Goal: Task Accomplishment & Management: Manage account settings

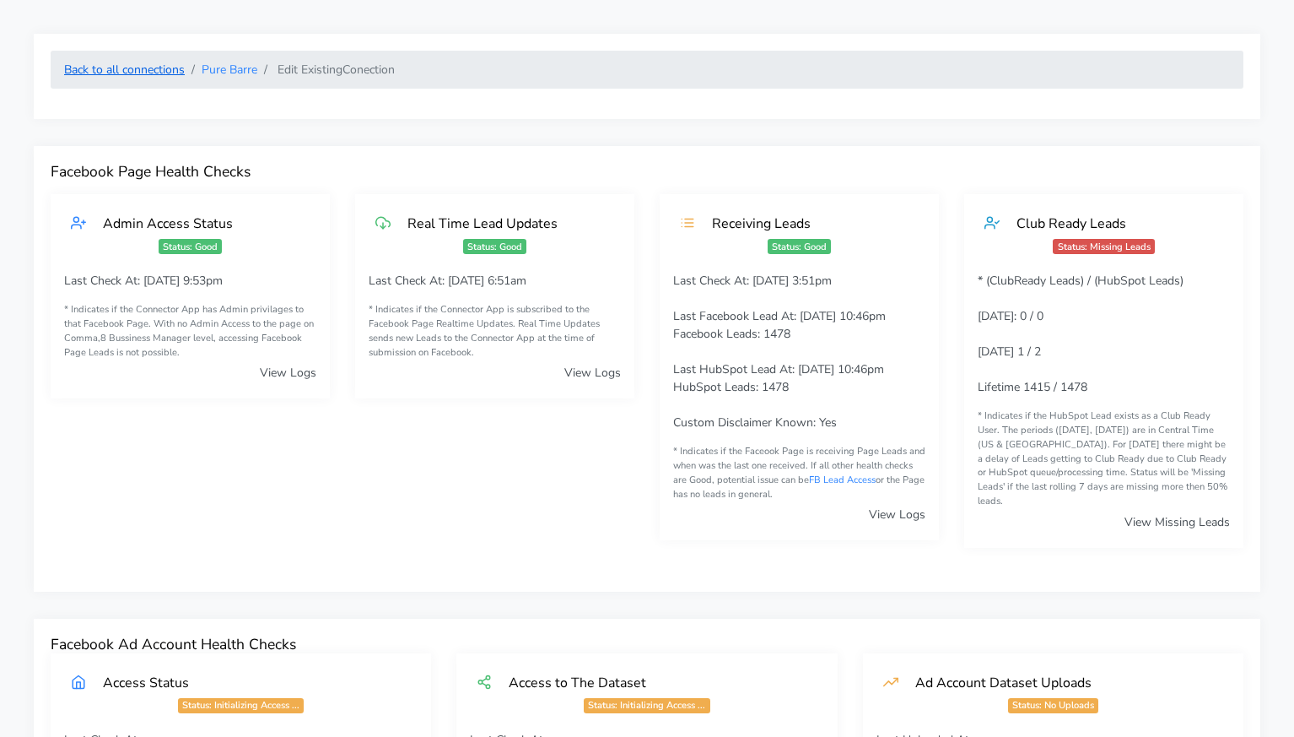
click at [160, 65] on link "Back to all connections" at bounding box center [124, 70] width 121 height 16
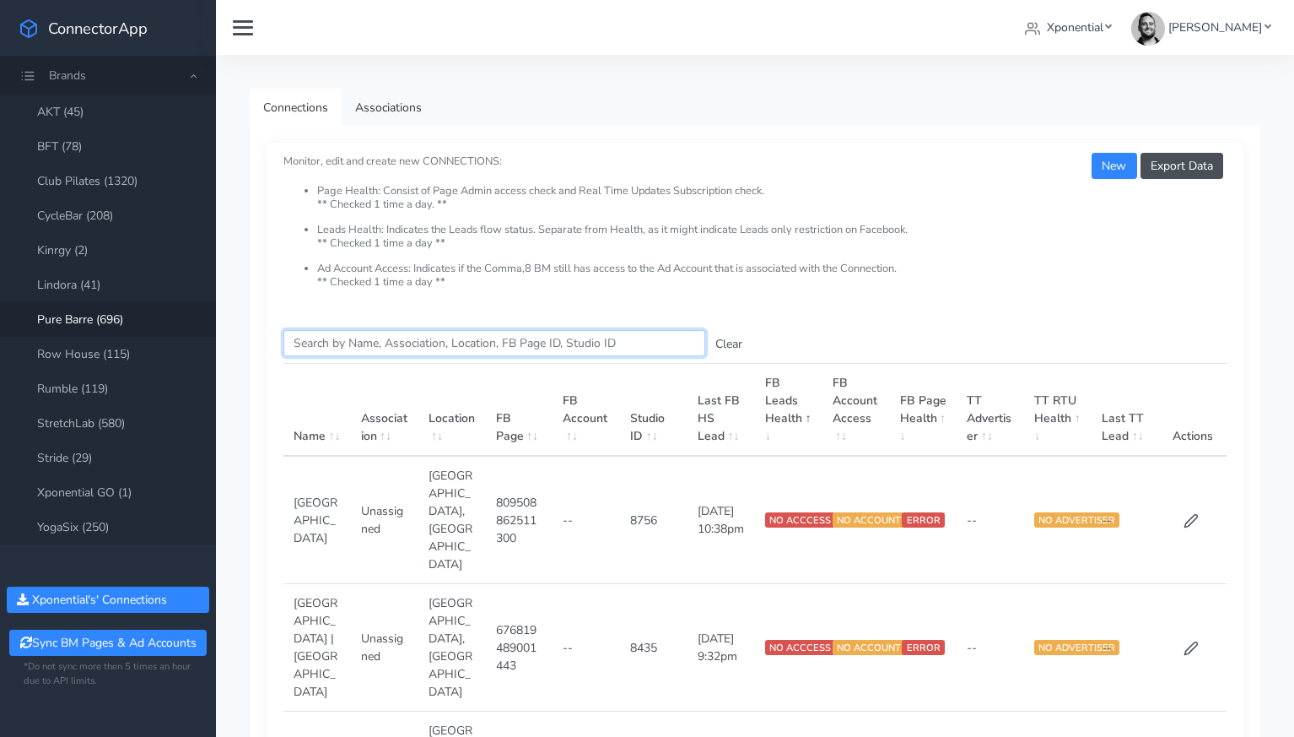
click at [364, 347] on input "Search this table" at bounding box center [495, 343] width 422 height 26
paste input "Somerville"
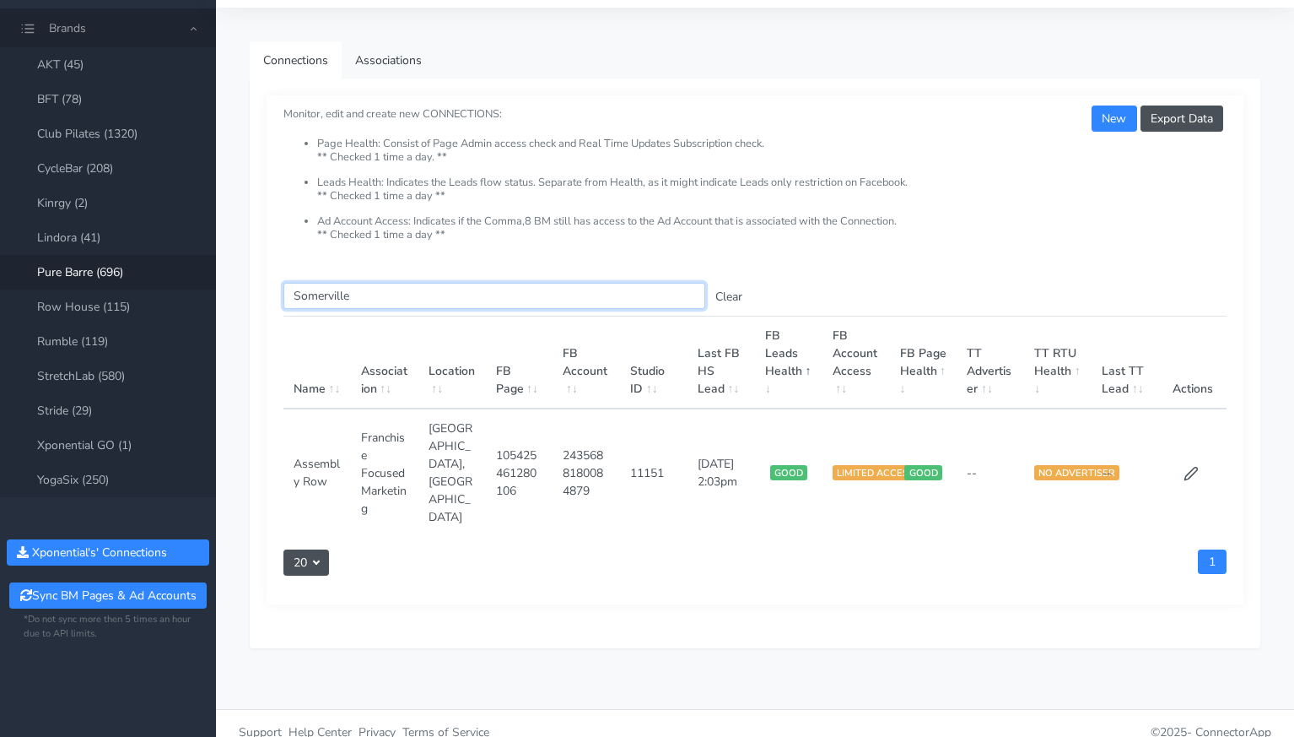
scroll to position [40, 0]
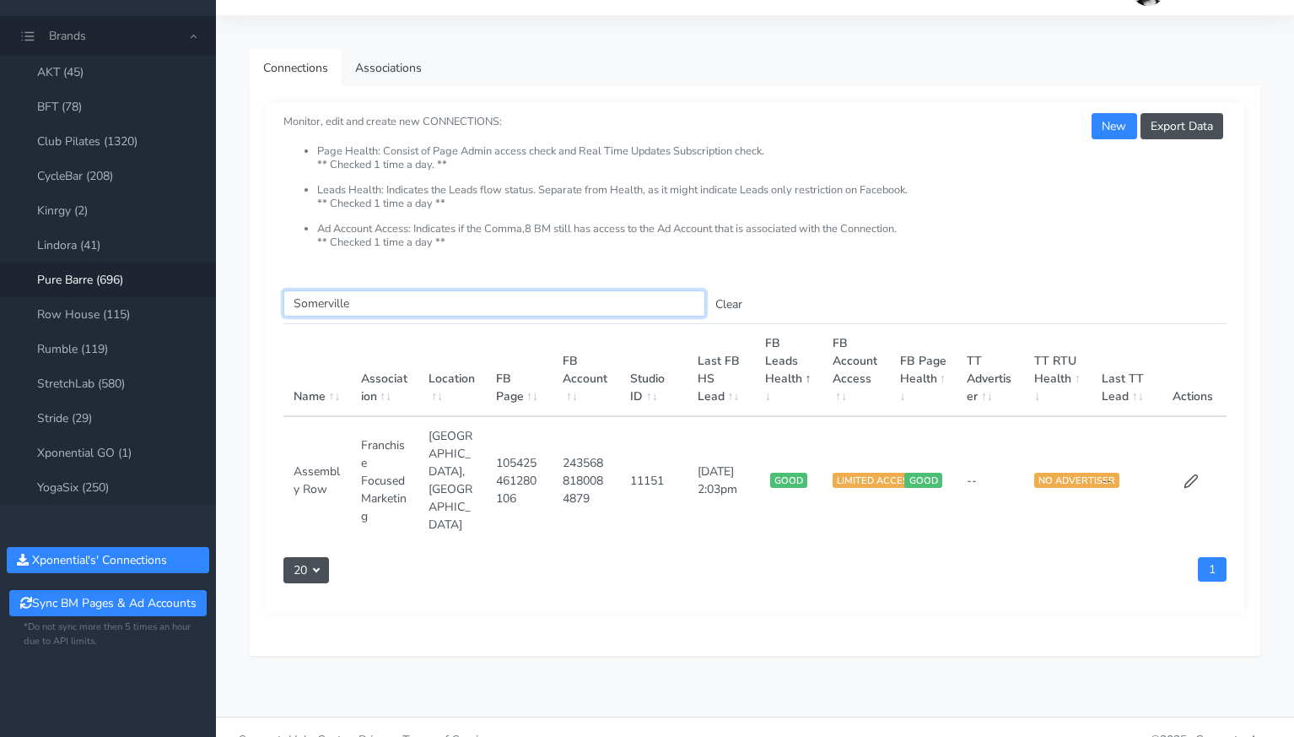
type input "Somerville"
click at [924, 535] on div "Search this table Somerville Clear Name Association Location FB Page FB Account…" at bounding box center [755, 442] width 977 height 338
click at [1192, 477] on icon at bounding box center [1191, 480] width 15 height 15
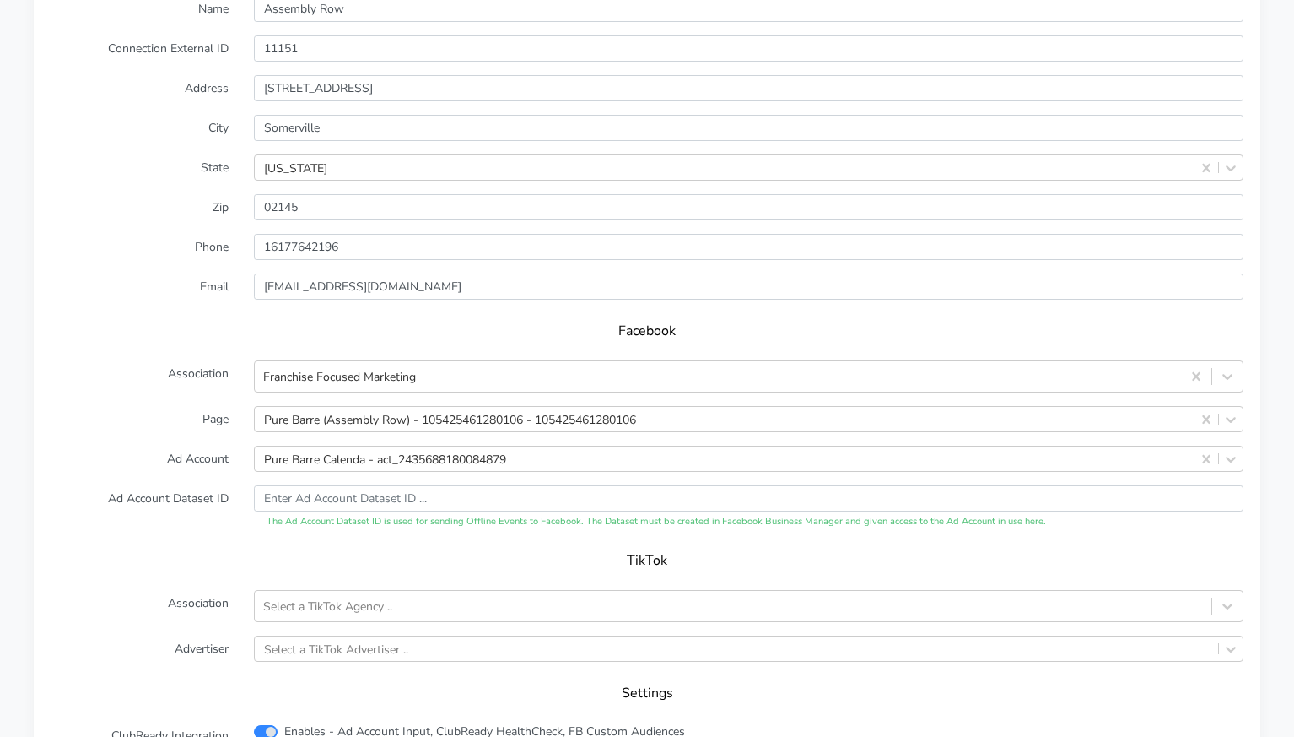
scroll to position [1441, 0]
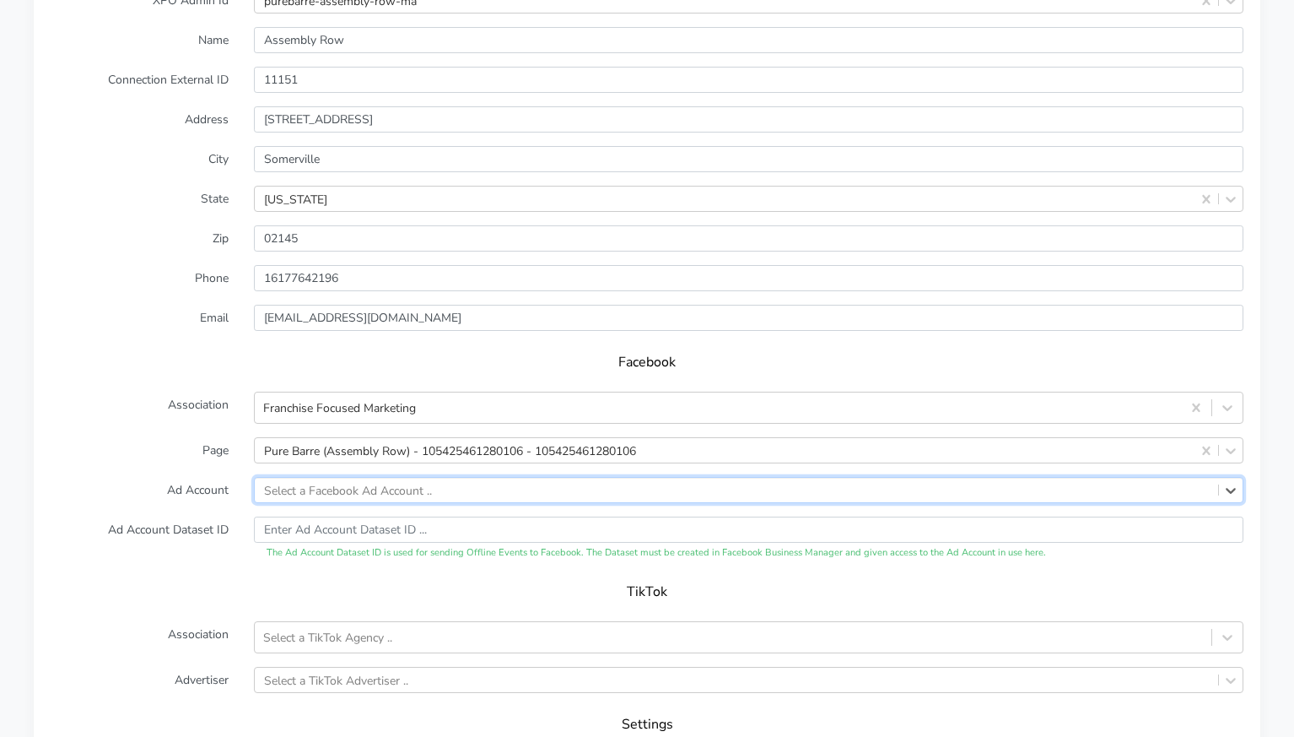
paste input "2329419027474823"
type input "2329419027474823"
click at [188, 477] on label "Ad Account" at bounding box center [139, 490] width 203 height 26
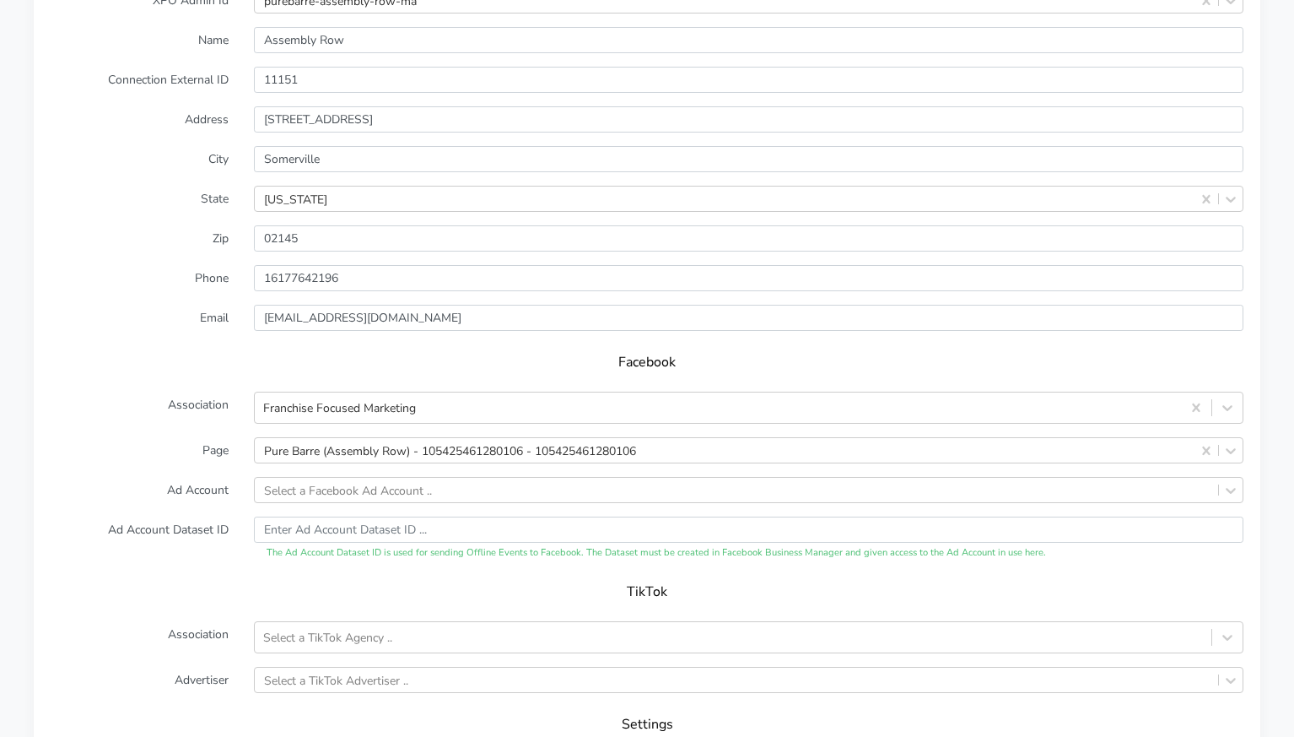
scroll to position [1701, 0]
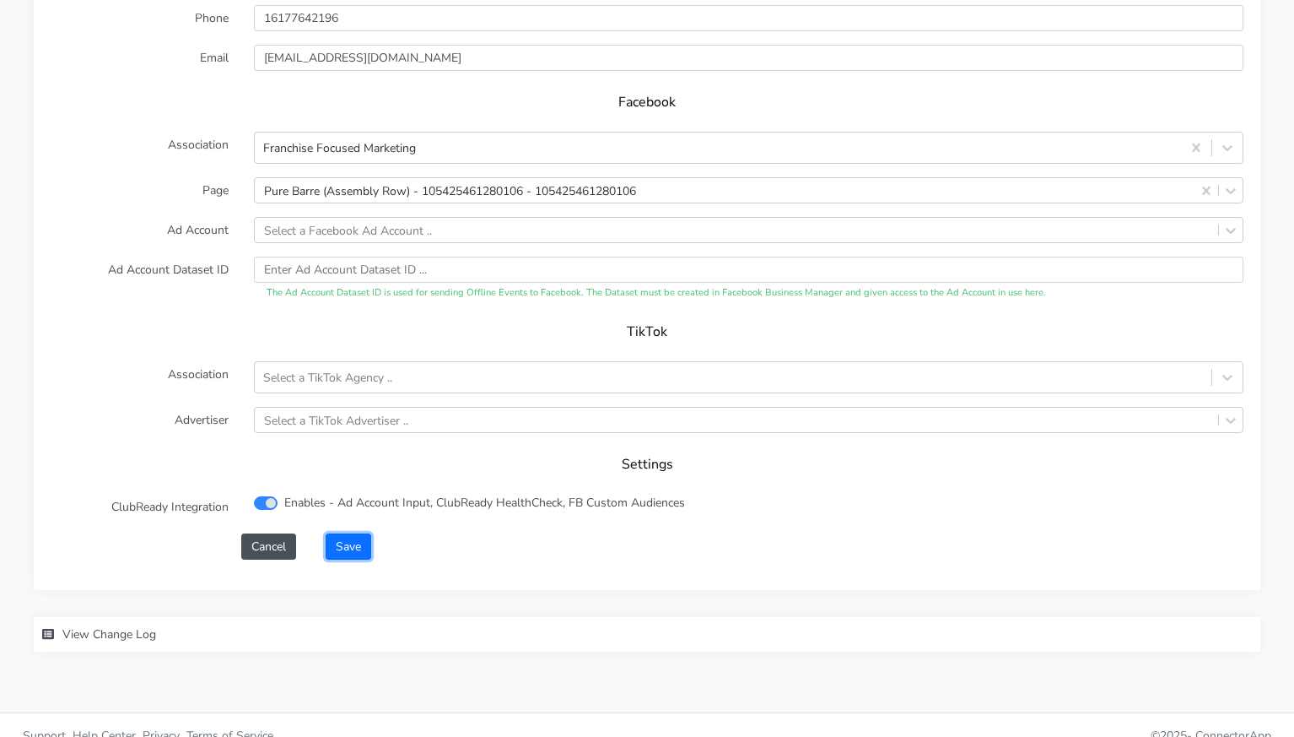
click at [354, 535] on button "Save" at bounding box center [349, 546] width 46 height 26
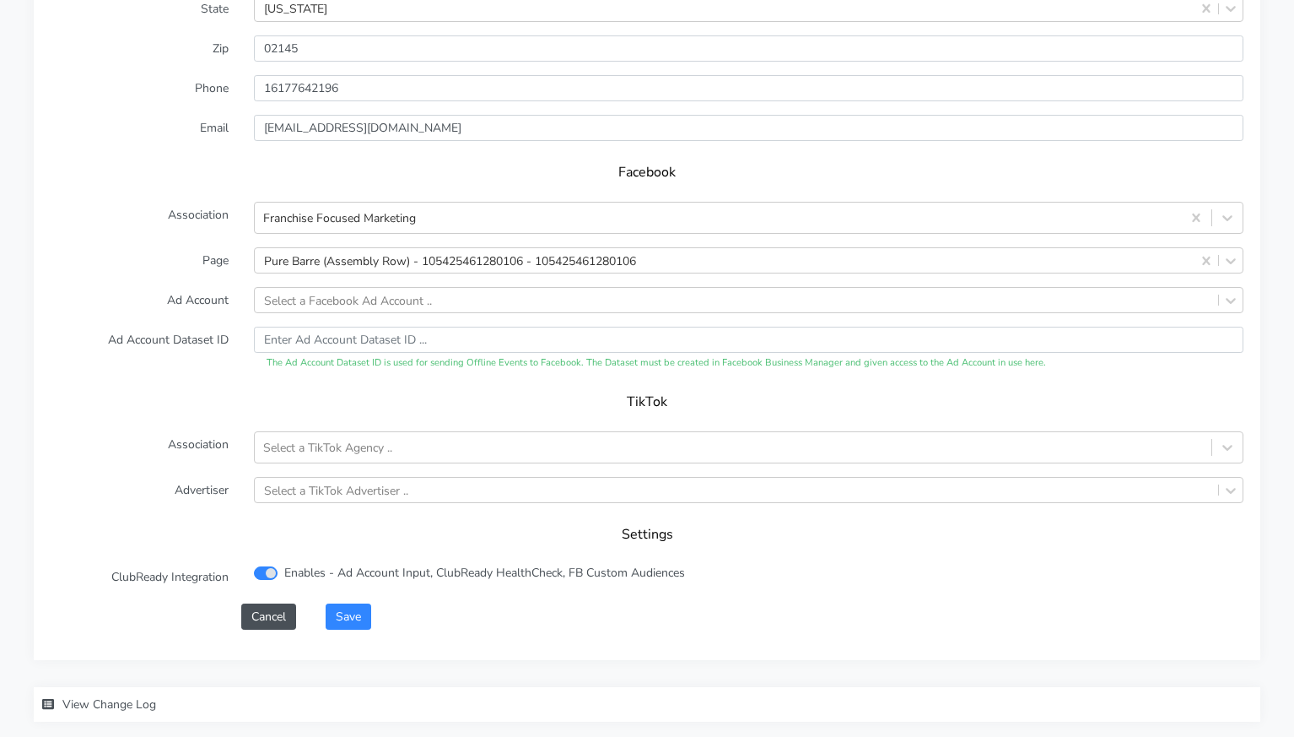
scroll to position [1623, 0]
click at [335, 292] on div "Select a Facebook Ad Account .." at bounding box center [348, 301] width 168 height 18
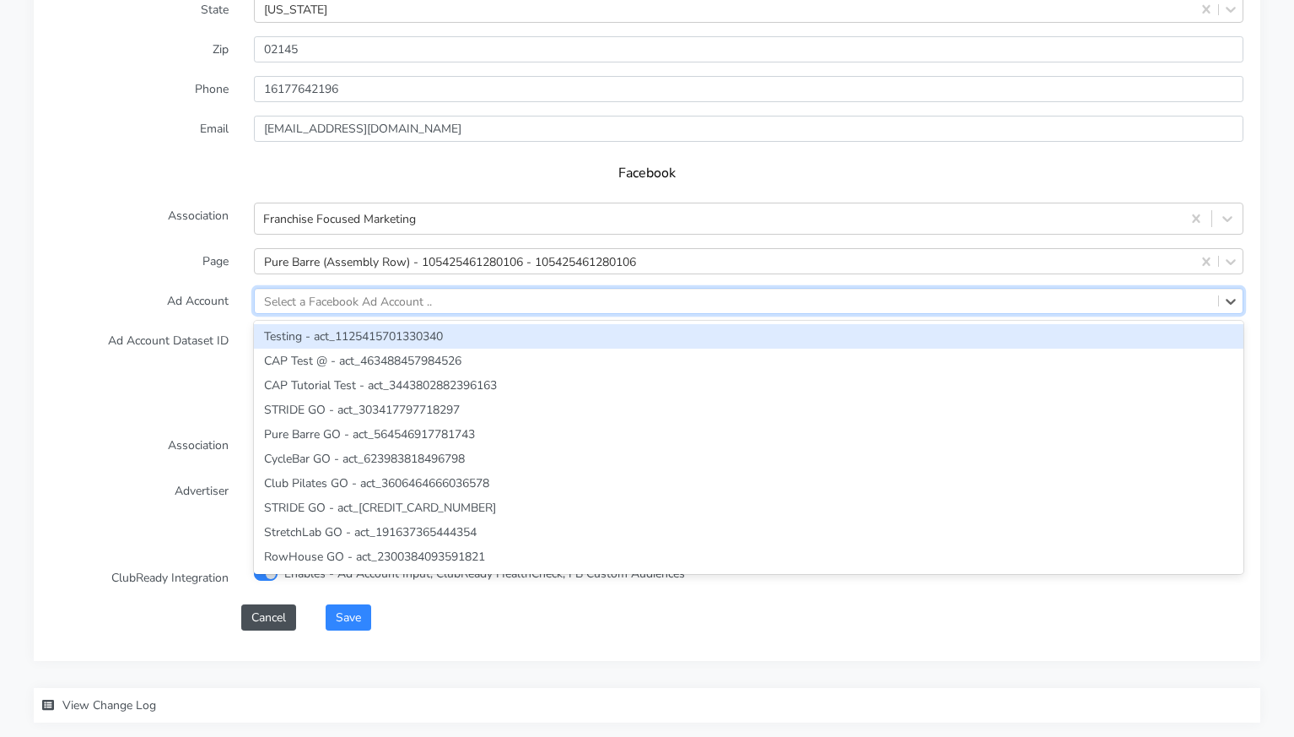
paste input "2329419027474823"
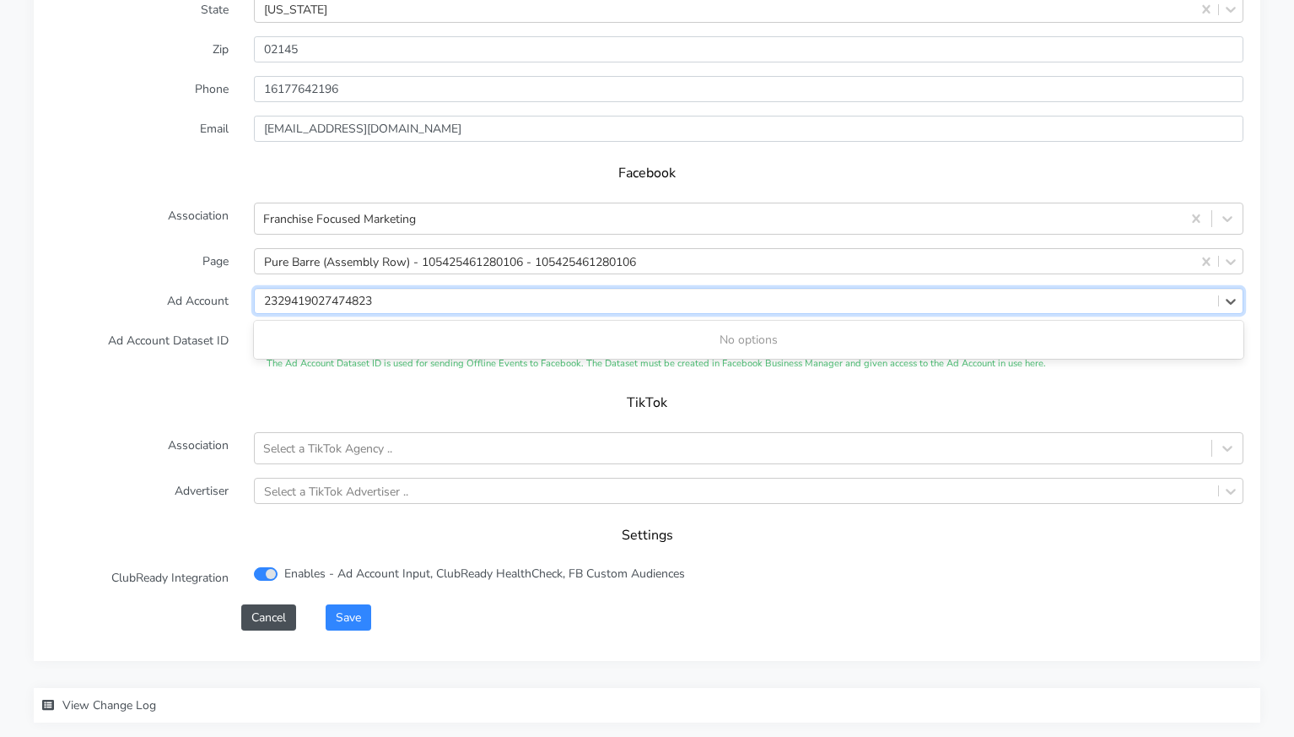
type input "2329419027474823"
click at [199, 331] on label "Ad Account Dataset ID" at bounding box center [139, 349] width 203 height 44
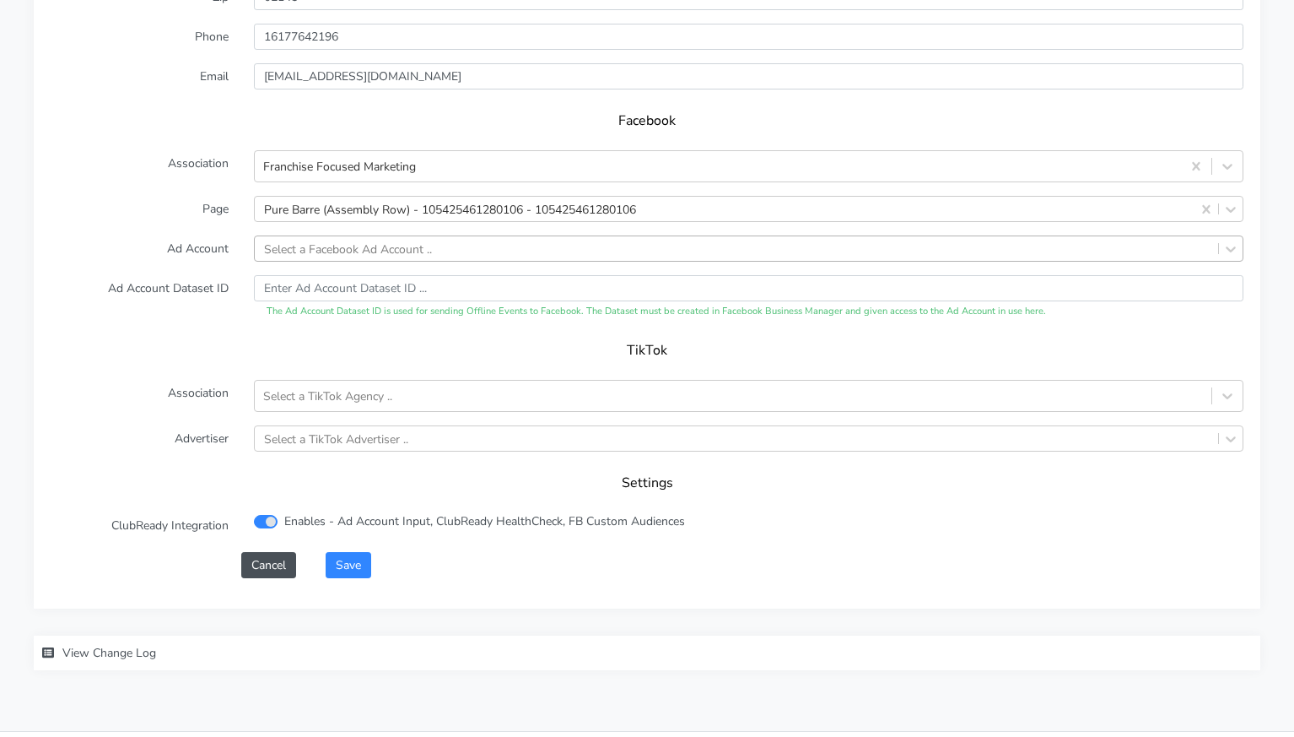
scroll to position [1694, 0]
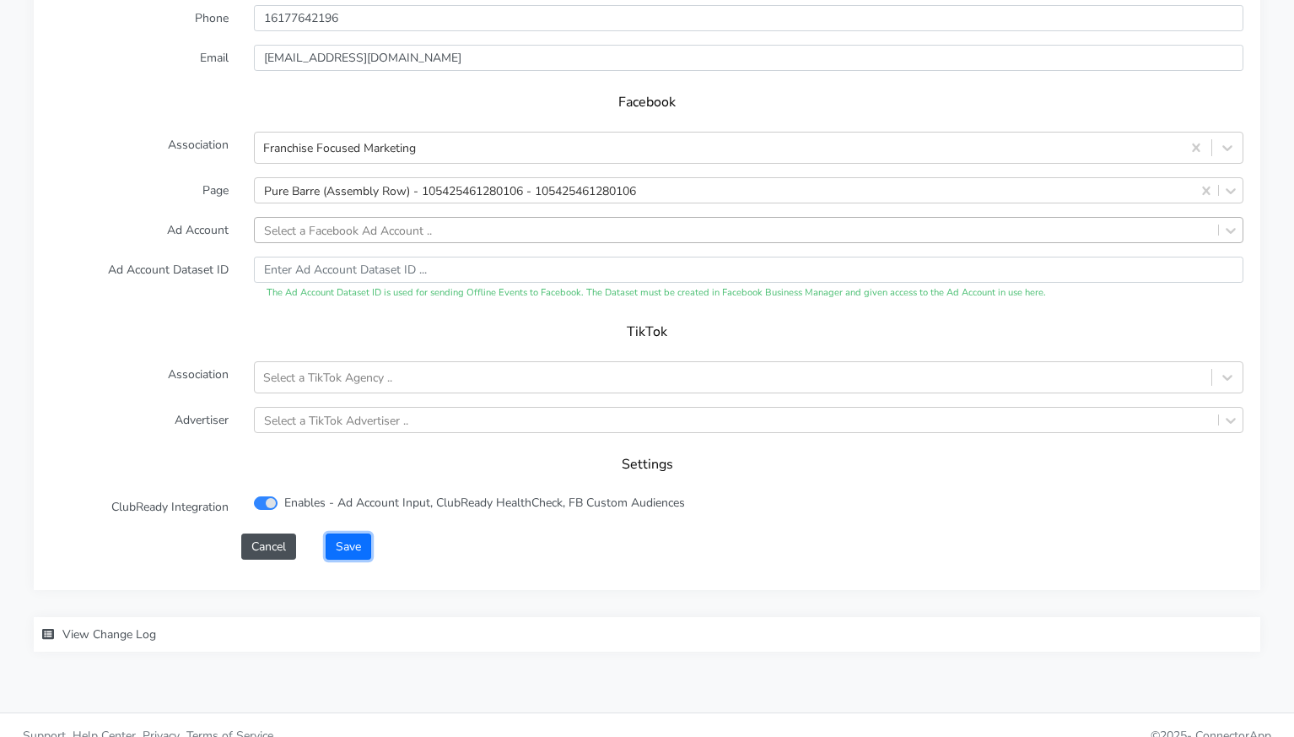
click at [361, 533] on button "Save" at bounding box center [349, 546] width 46 height 26
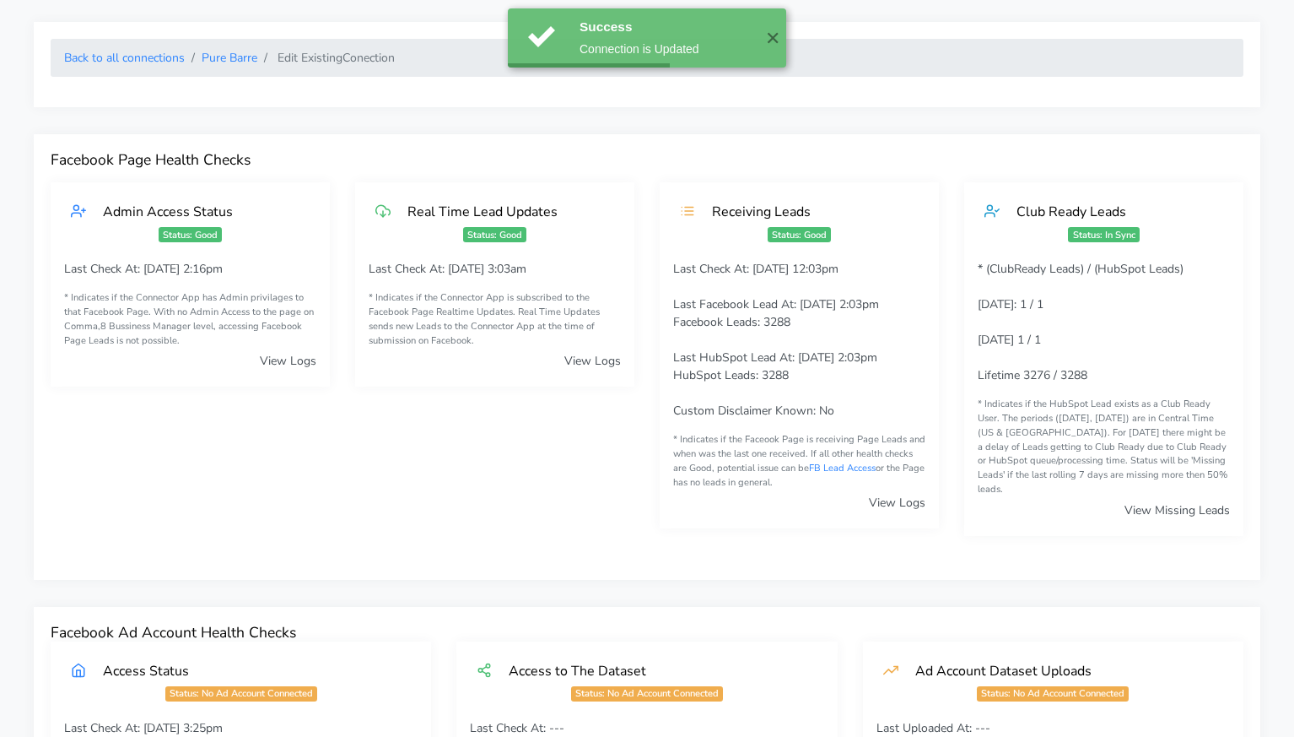
scroll to position [0, 0]
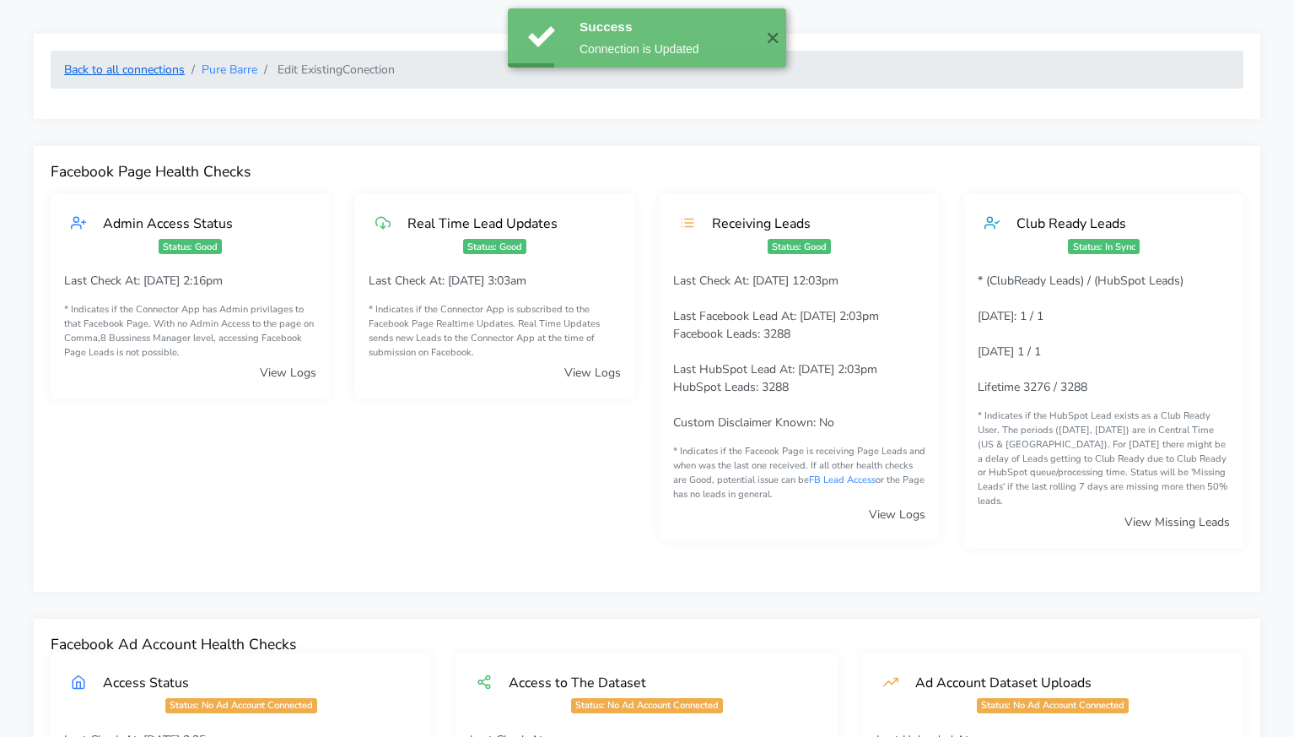
click at [165, 76] on link "Back to all connections" at bounding box center [124, 70] width 121 height 16
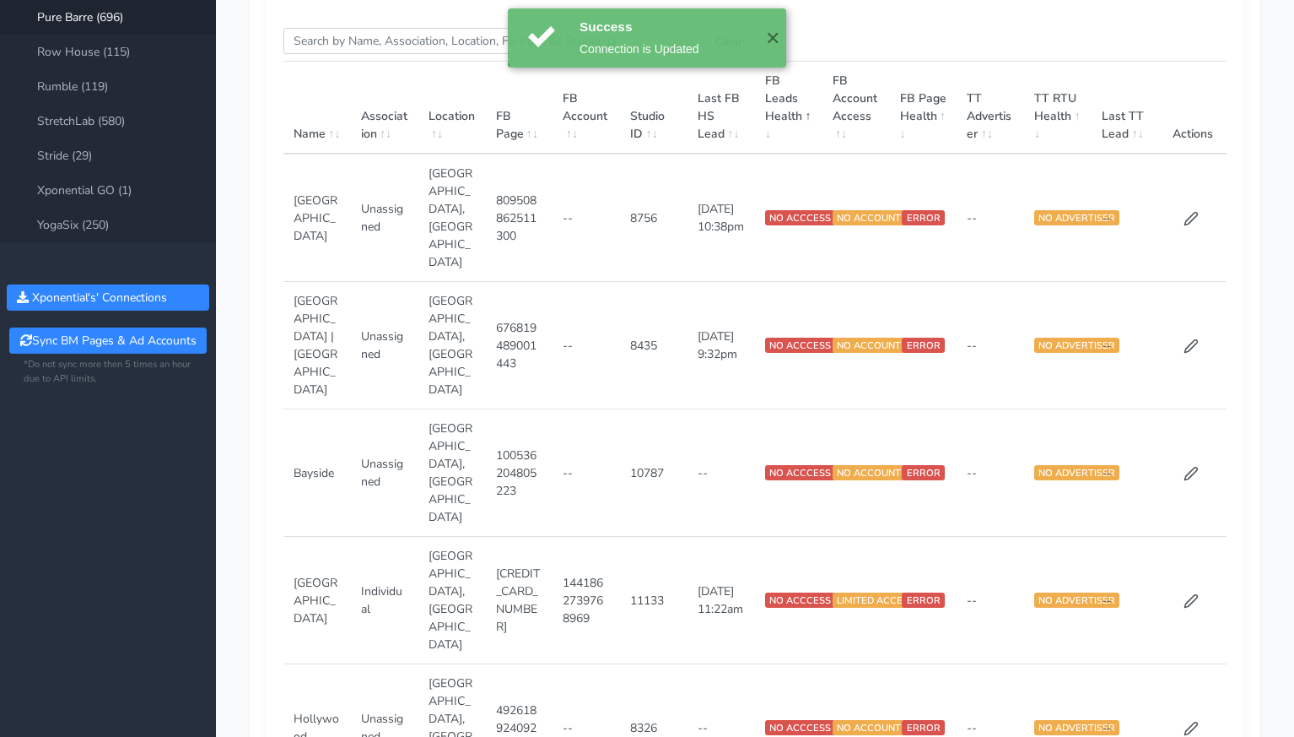
scroll to position [326, 0]
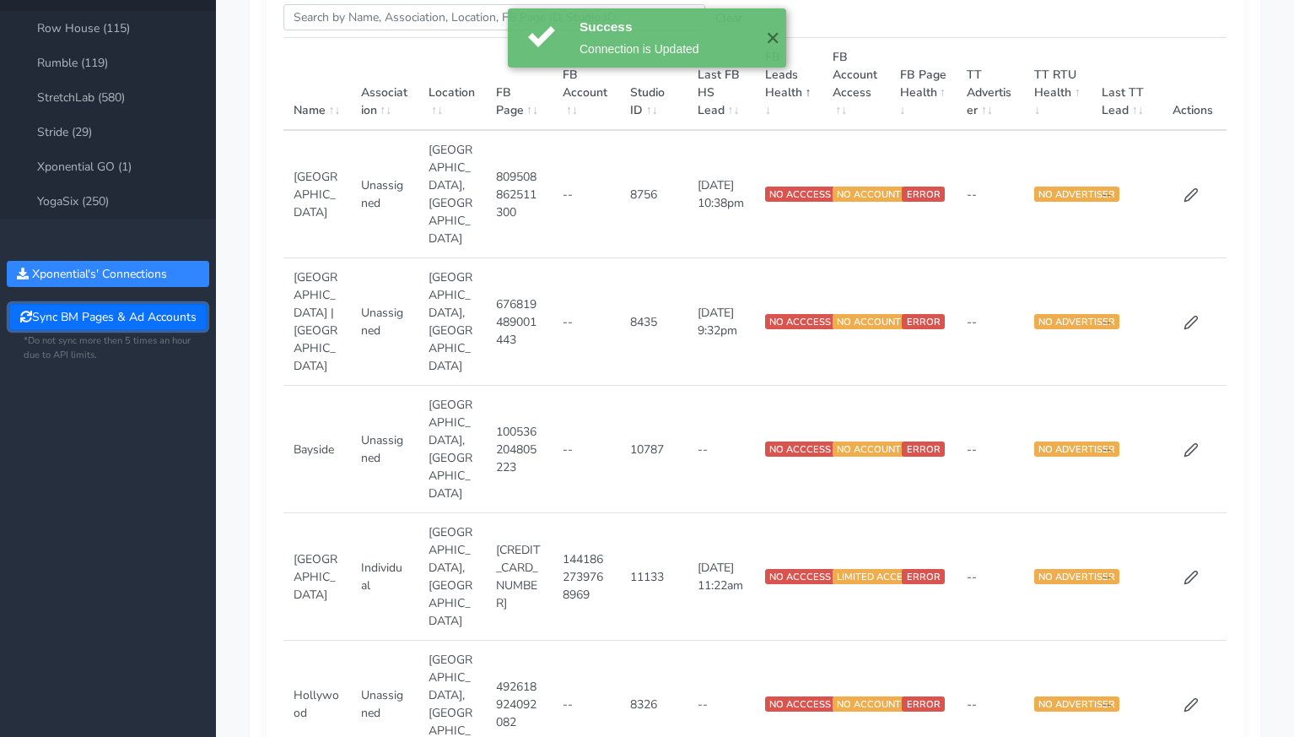
click at [116, 320] on button "Sync BM Pages & Ad Accounts" at bounding box center [107, 317] width 197 height 26
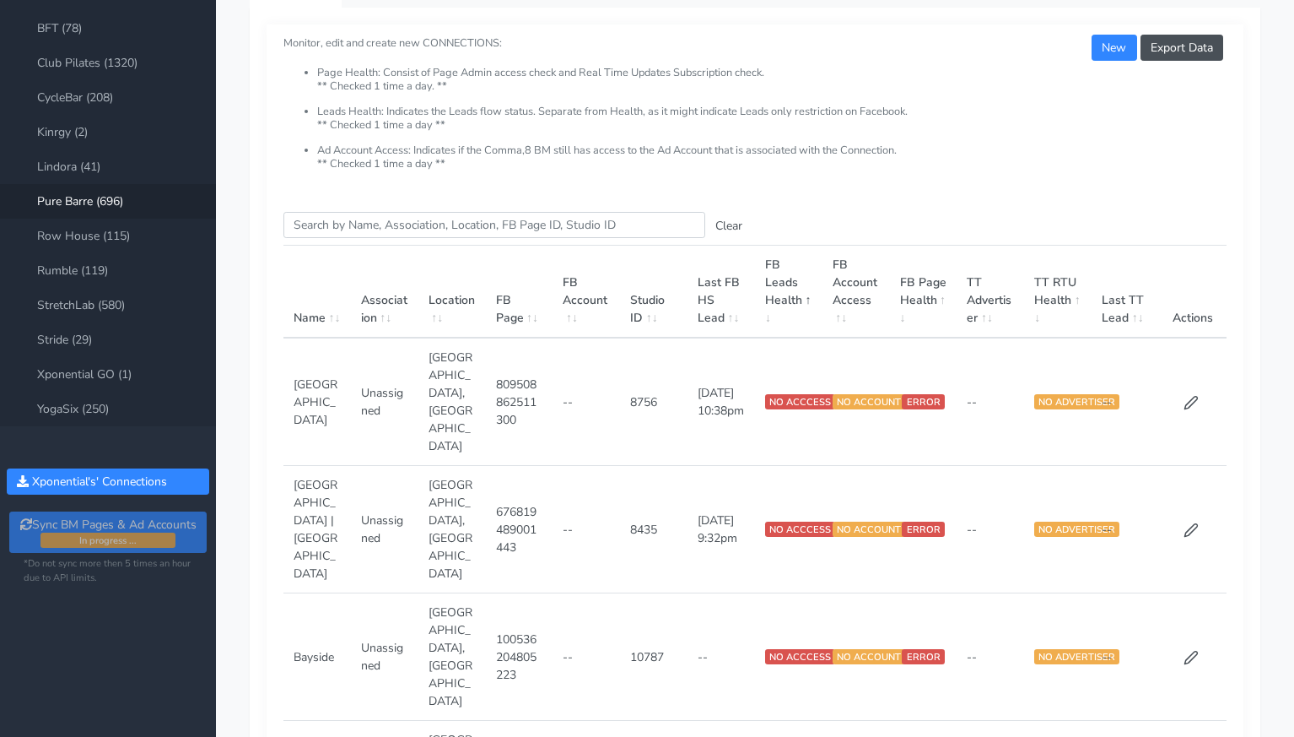
scroll to position [116, 0]
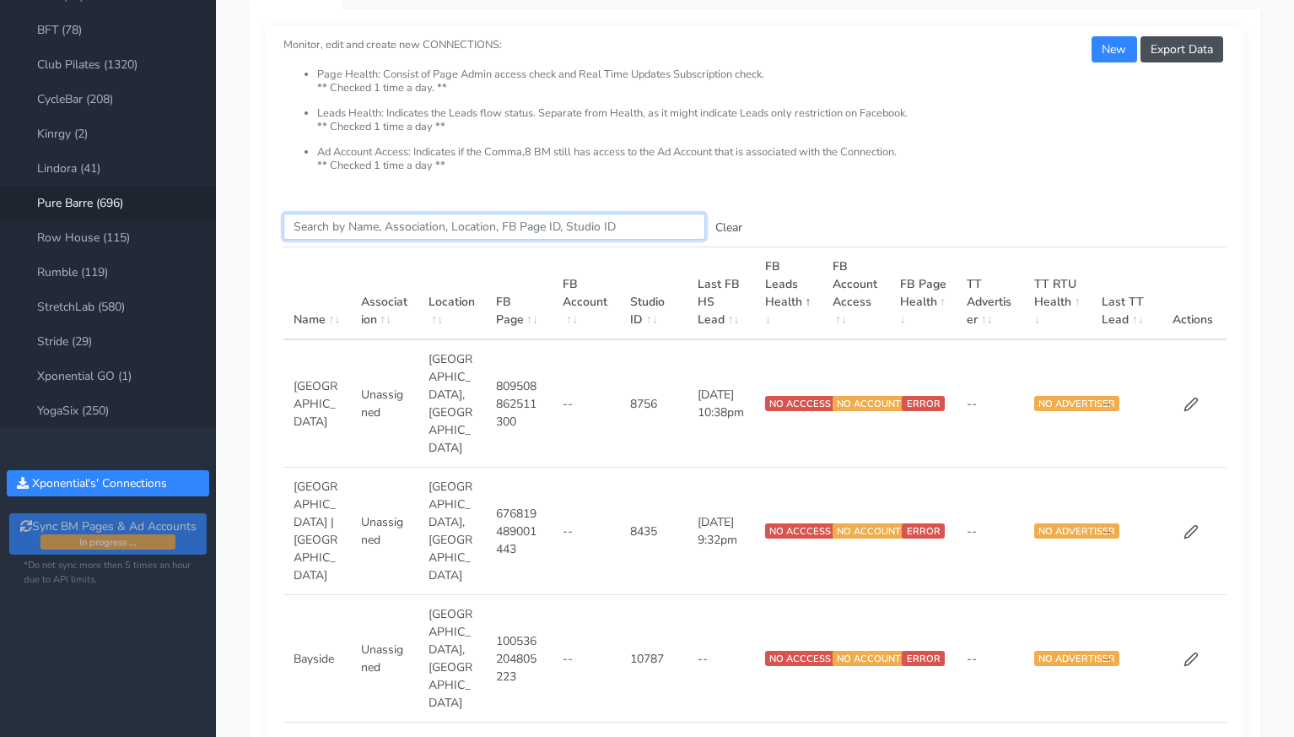
click at [352, 226] on input "Search this table" at bounding box center [495, 226] width 422 height 26
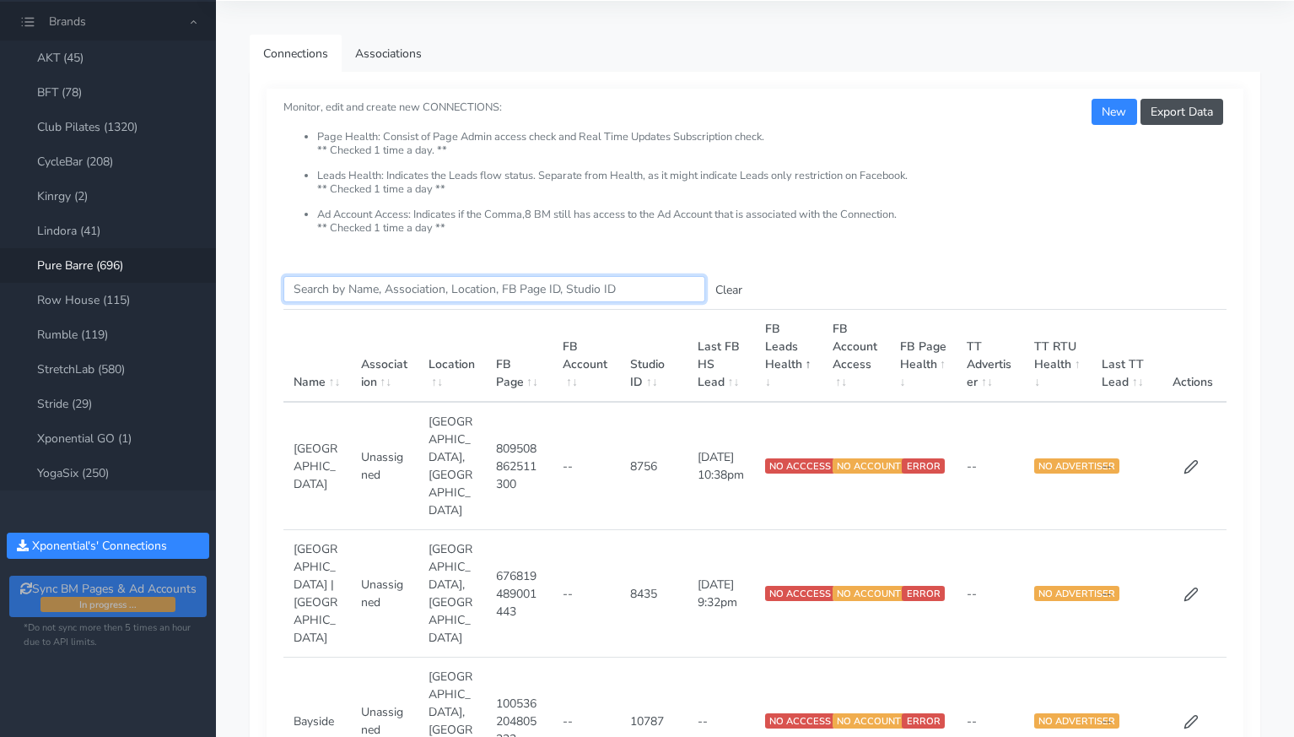
click at [356, 291] on input "Search this table" at bounding box center [495, 289] width 422 height 26
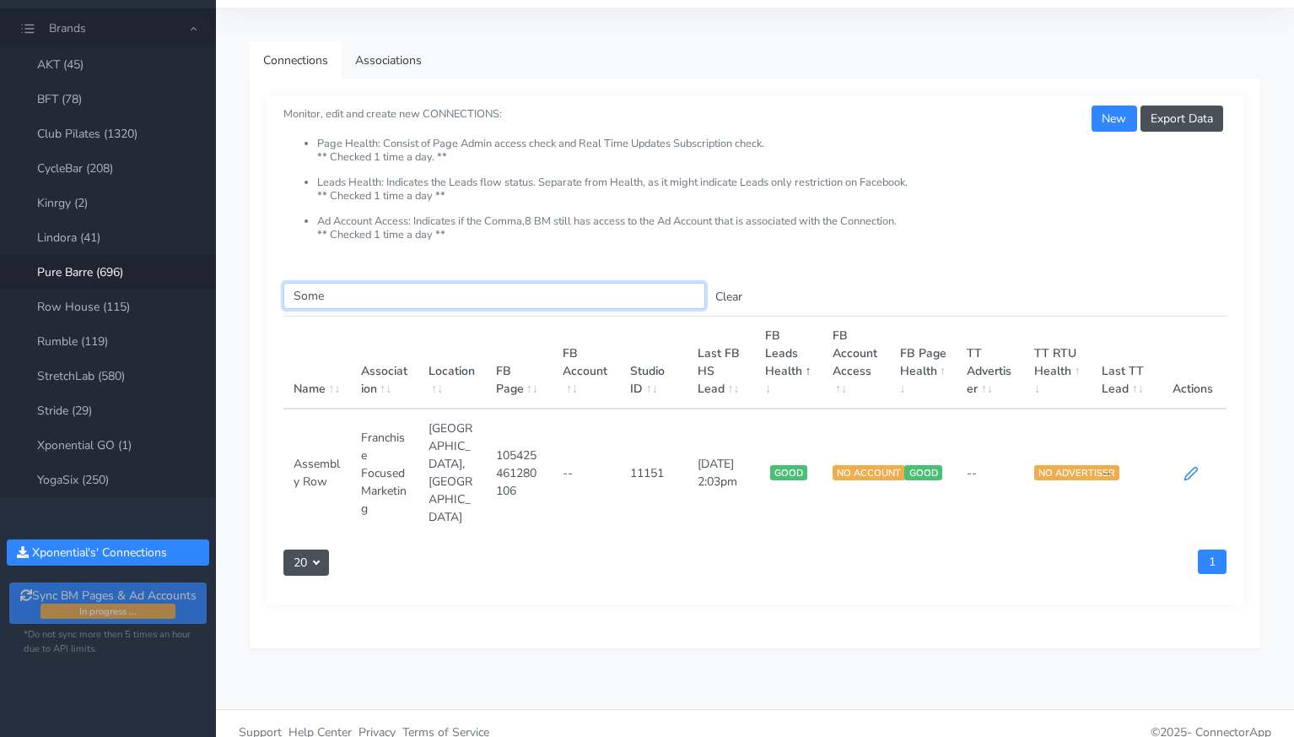
type input "Some"
click at [1186, 466] on icon at bounding box center [1191, 473] width 15 height 15
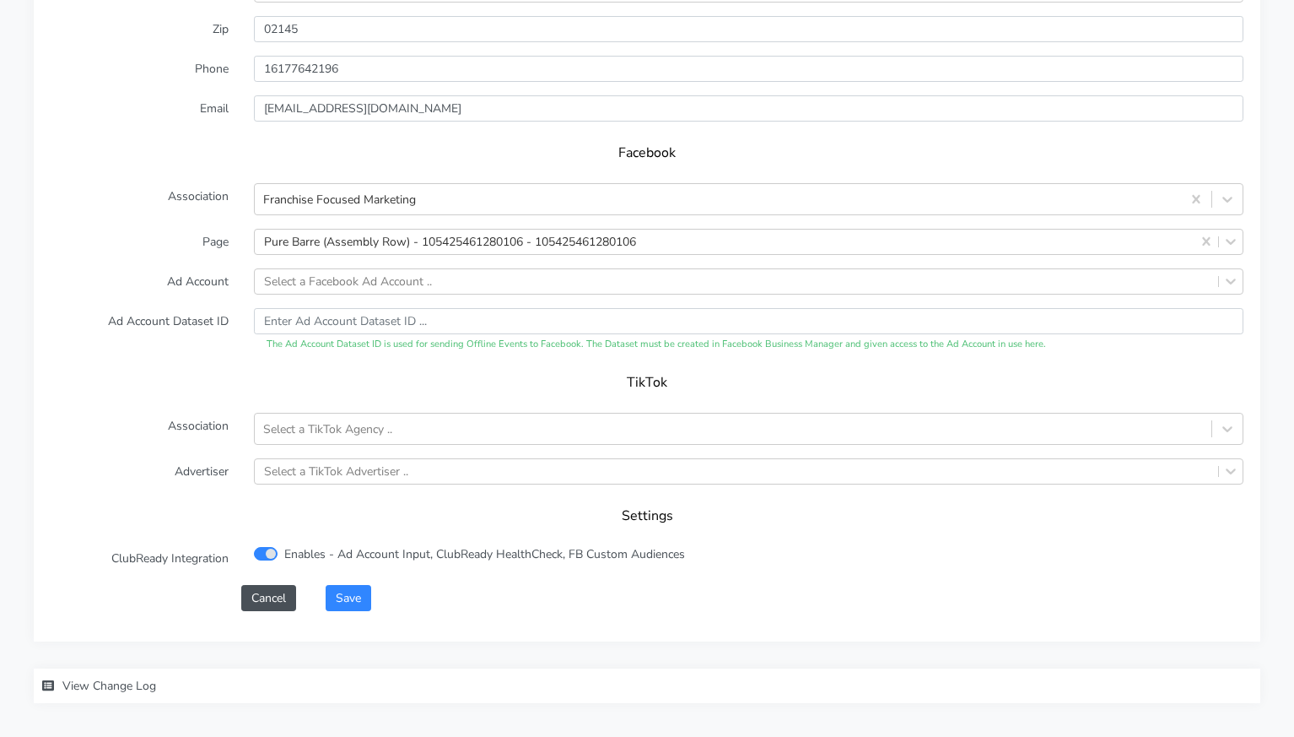
scroll to position [1694, 0]
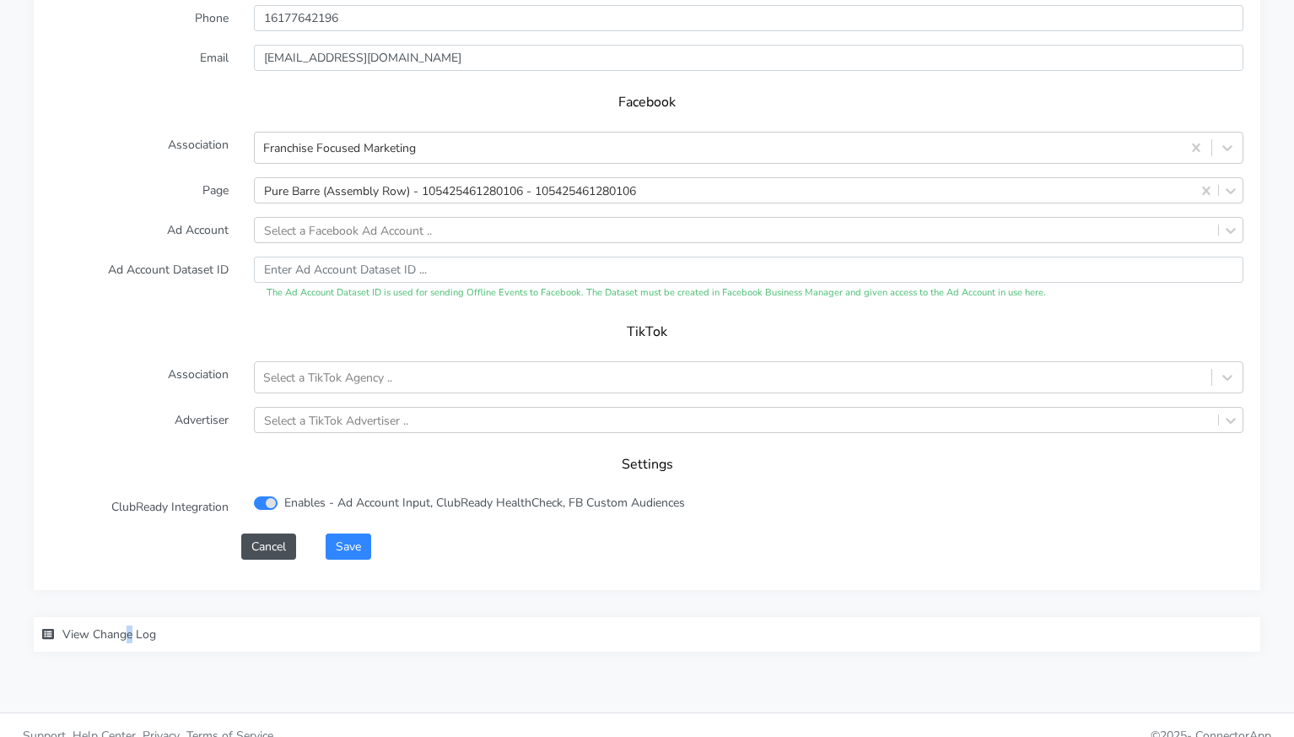
click at [131, 626] on span "View Change Log" at bounding box center [109, 634] width 94 height 16
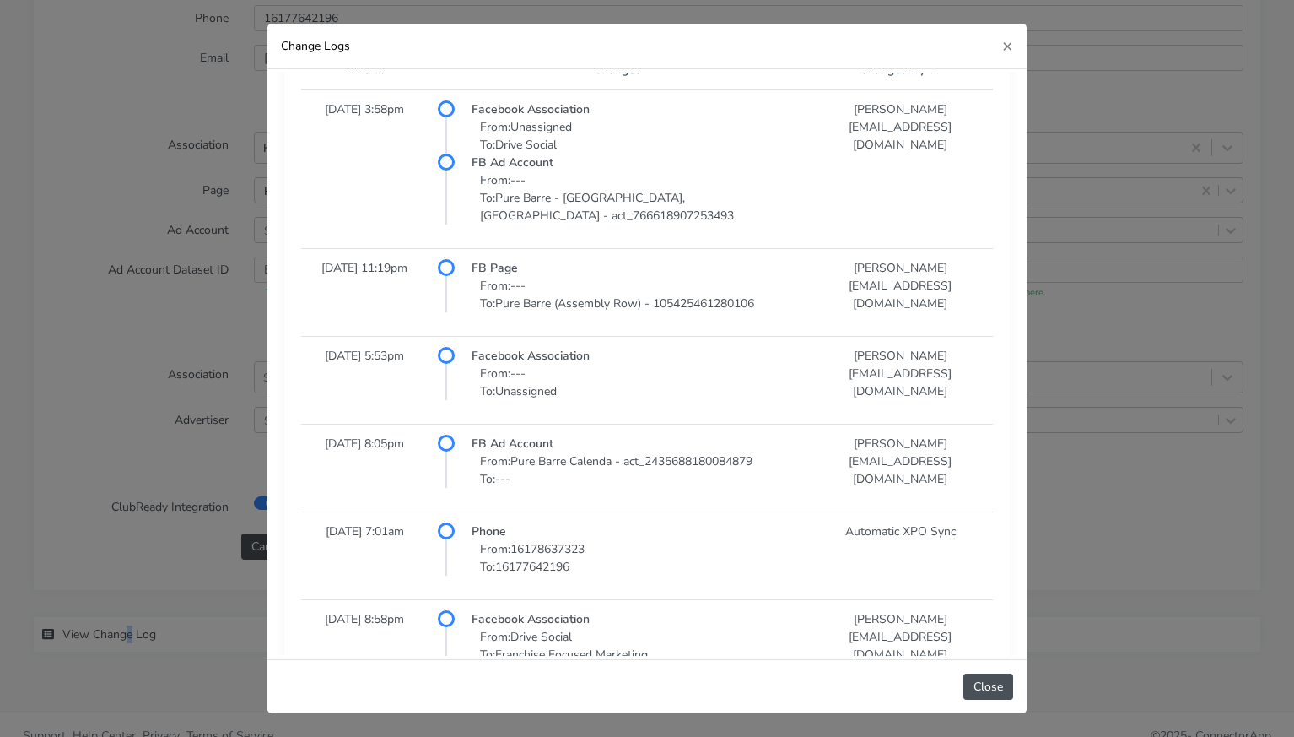
scroll to position [241, 0]
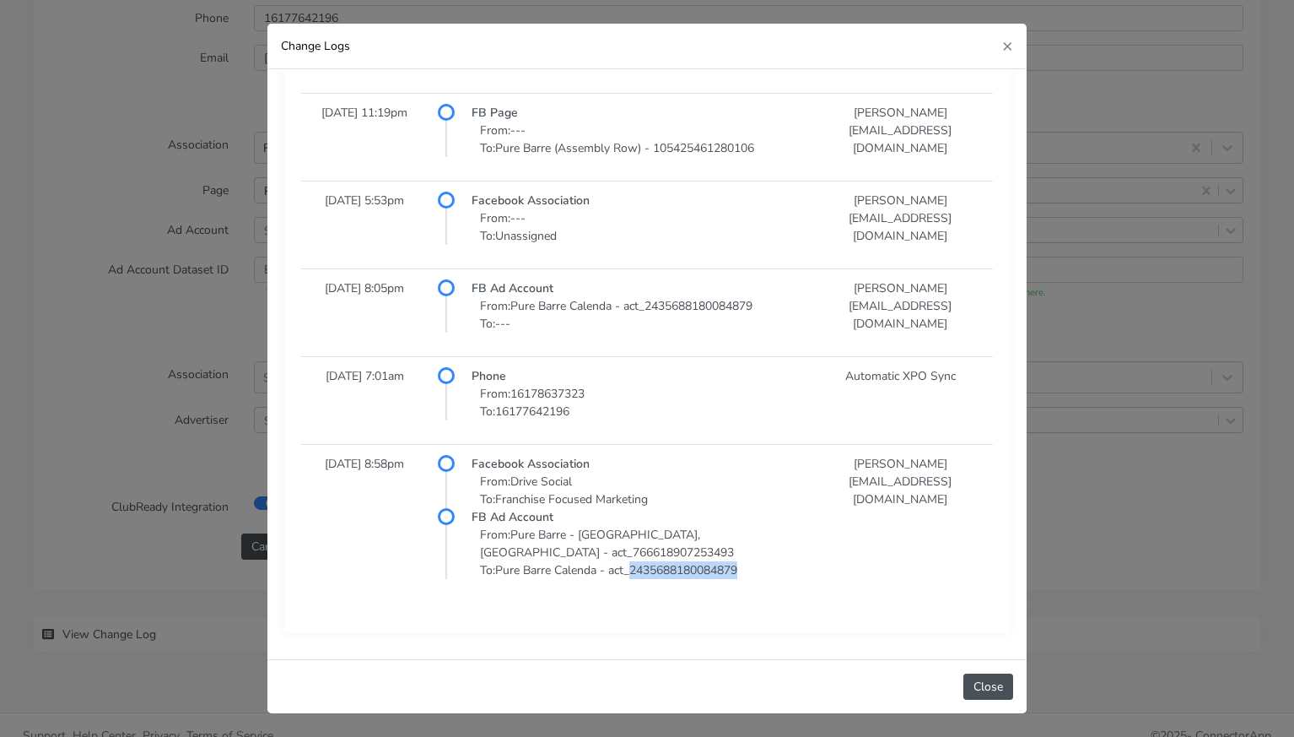
drag, startPoint x: 638, startPoint y: 554, endPoint x: 746, endPoint y: 553, distance: 108.0
click at [746, 553] on p "From: Pure Barre - [GEOGRAPHIC_DATA], [GEOGRAPHIC_DATA] - act_766618907253493 T…" at bounding box center [635, 552] width 326 height 53
copy p "2435688180084879"
click at [674, 526] on p "From: Pure Barre - [GEOGRAPHIC_DATA], [GEOGRAPHIC_DATA] - act_766618907253493 T…" at bounding box center [635, 552] width 326 height 53
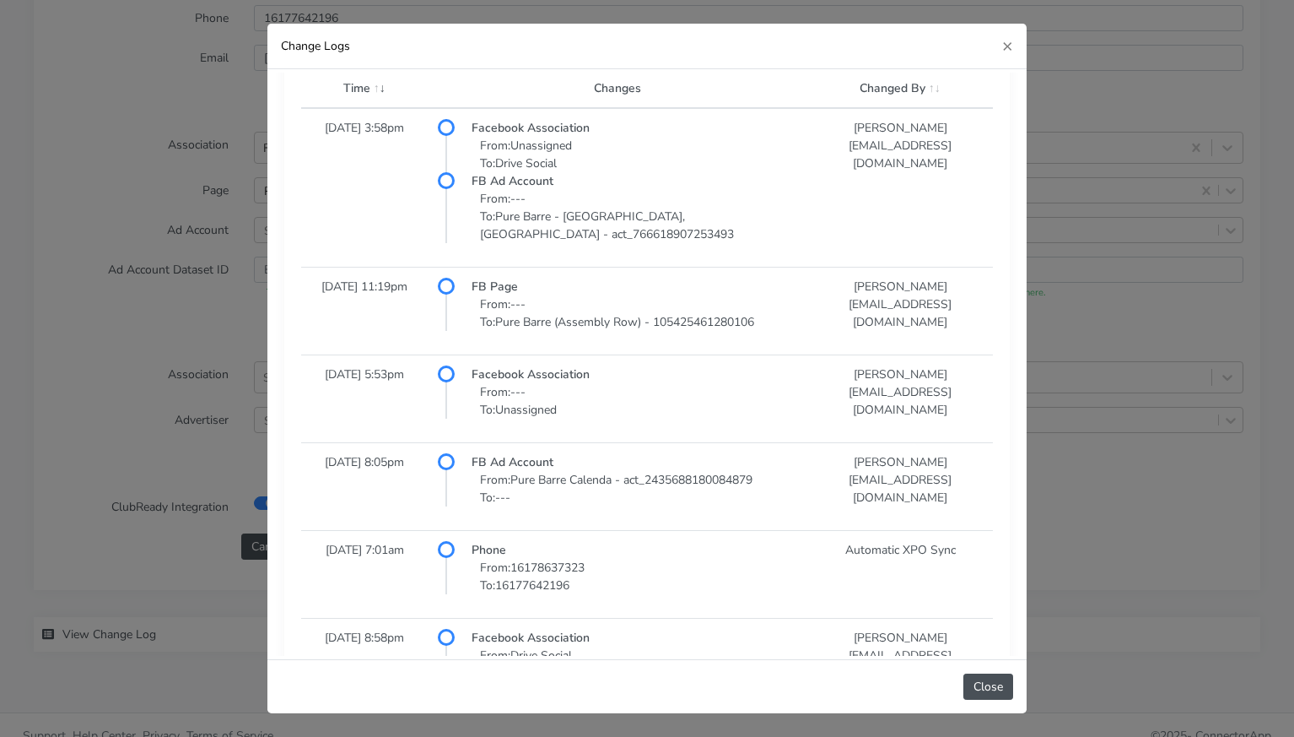
scroll to position [0, 0]
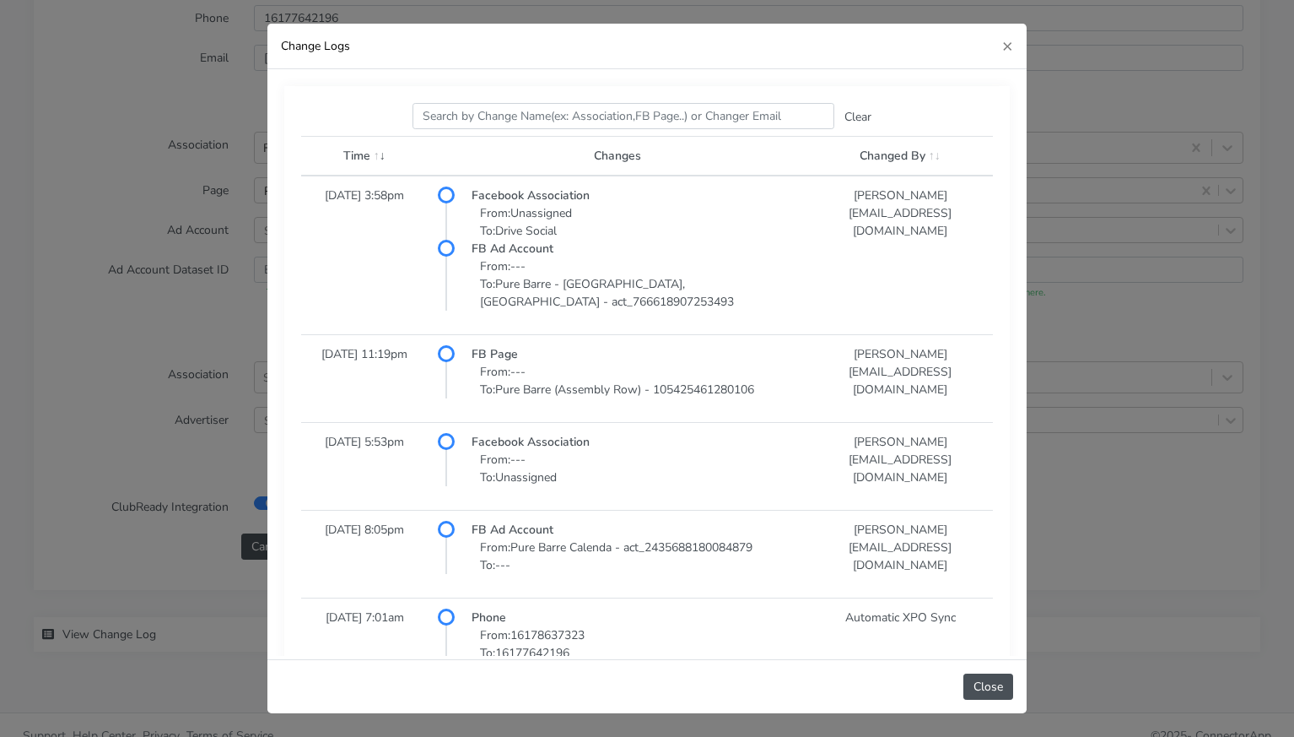
click at [374, 159] on span at bounding box center [377, 156] width 15 height 16
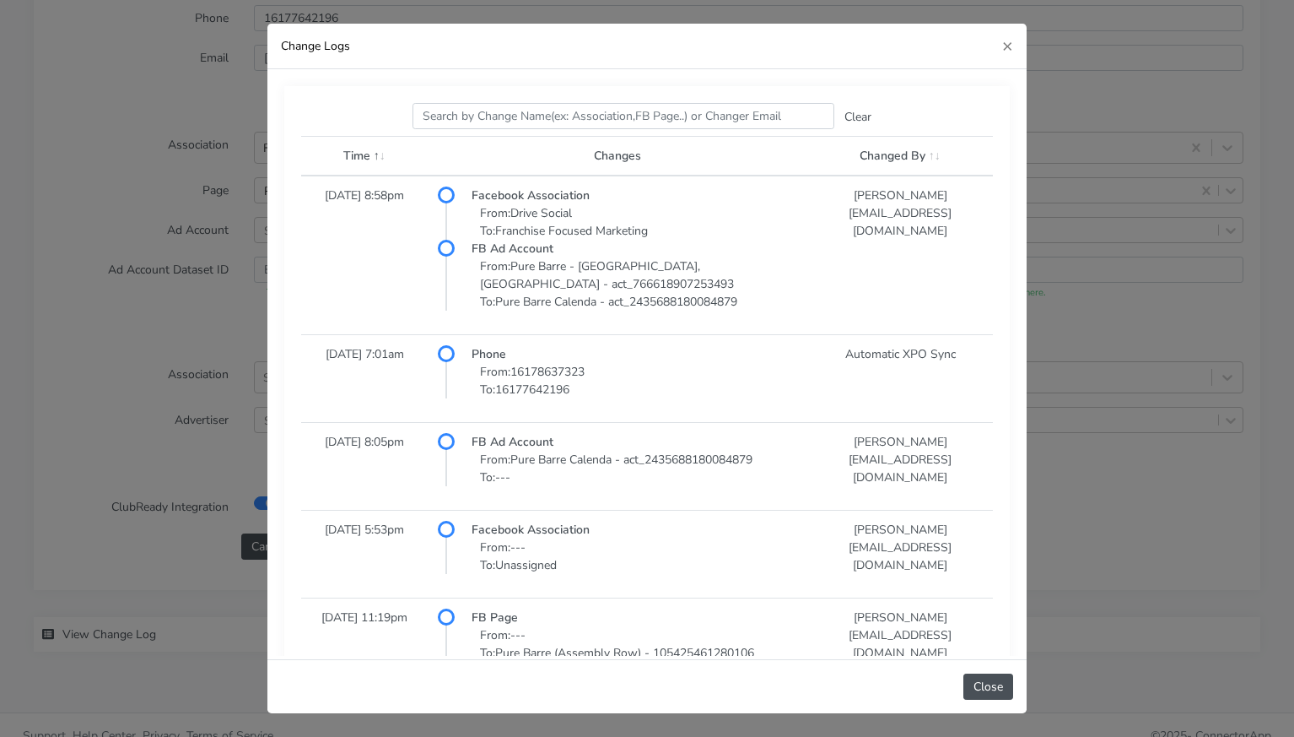
click at [385, 157] on span at bounding box center [377, 156] width 15 height 16
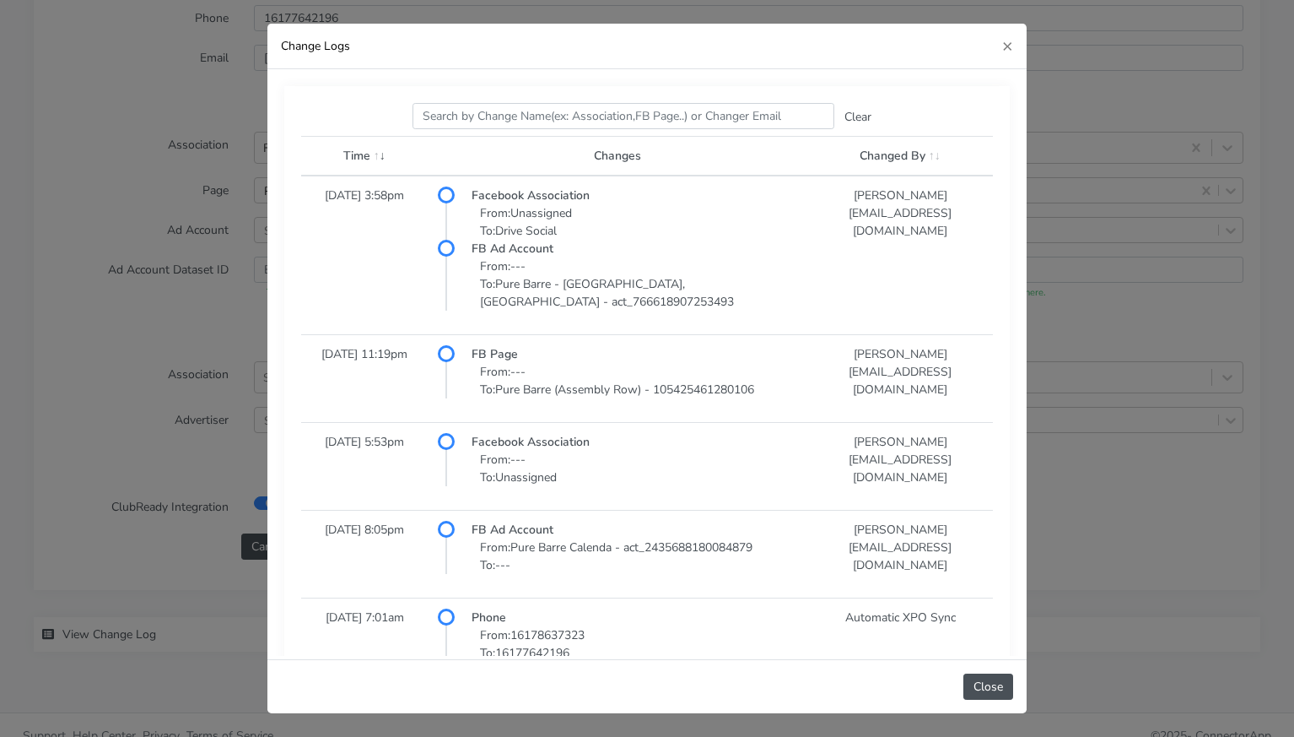
click at [374, 158] on span at bounding box center [377, 156] width 15 height 16
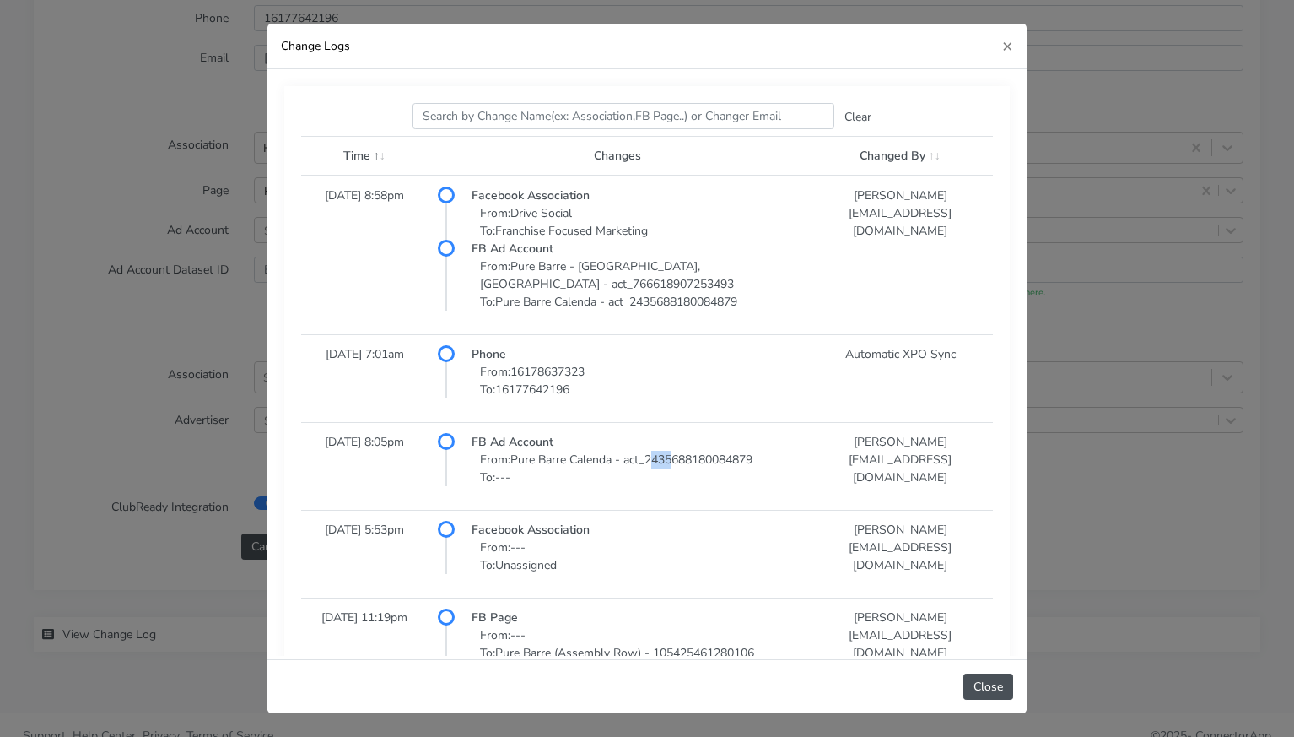
drag, startPoint x: 653, startPoint y: 460, endPoint x: 679, endPoint y: 460, distance: 26.2
click at [679, 460] on p "From: Pure Barre Calenda - act_2435688180084879 To: ---" at bounding box center [635, 468] width 326 height 35
drag, startPoint x: 651, startPoint y: 459, endPoint x: 765, endPoint y: 459, distance: 114.8
click at [765, 459] on p "From: Pure Barre Calenda - act_2435688180084879 To: ---" at bounding box center [635, 468] width 326 height 35
copy p "2435688180084879"
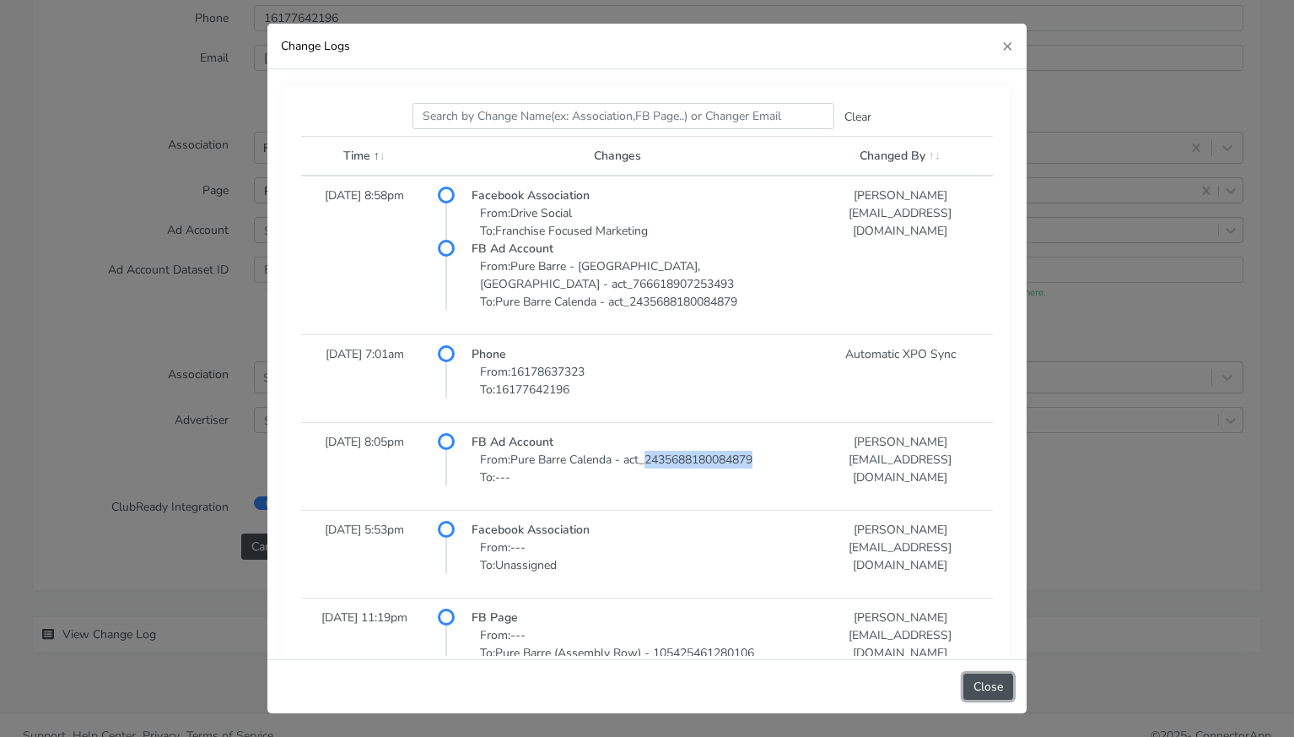
drag, startPoint x: 979, startPoint y: 684, endPoint x: 903, endPoint y: 652, distance: 82.4
click at [978, 684] on button "Close" at bounding box center [989, 686] width 50 height 26
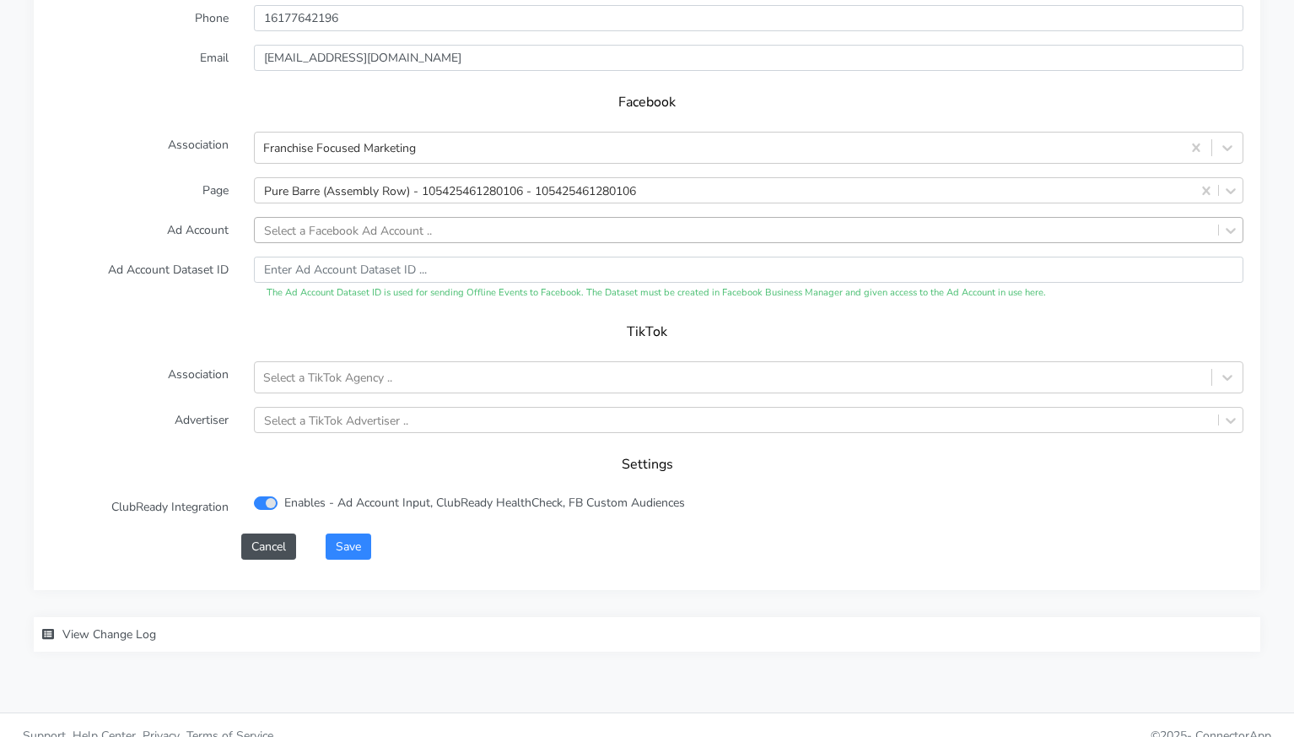
click at [370, 221] on div "Select a Facebook Ad Account .." at bounding box center [348, 230] width 168 height 18
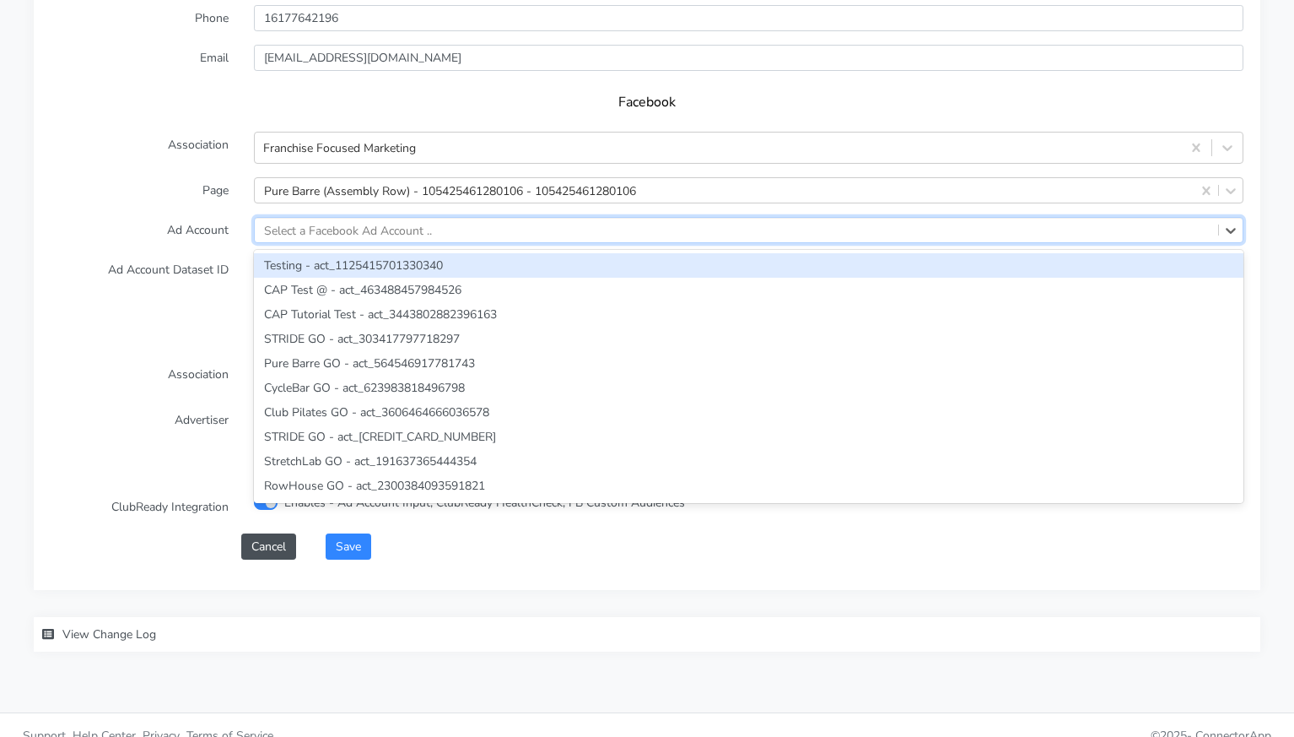
paste input "2435688180084879"
type input "2435688180084879"
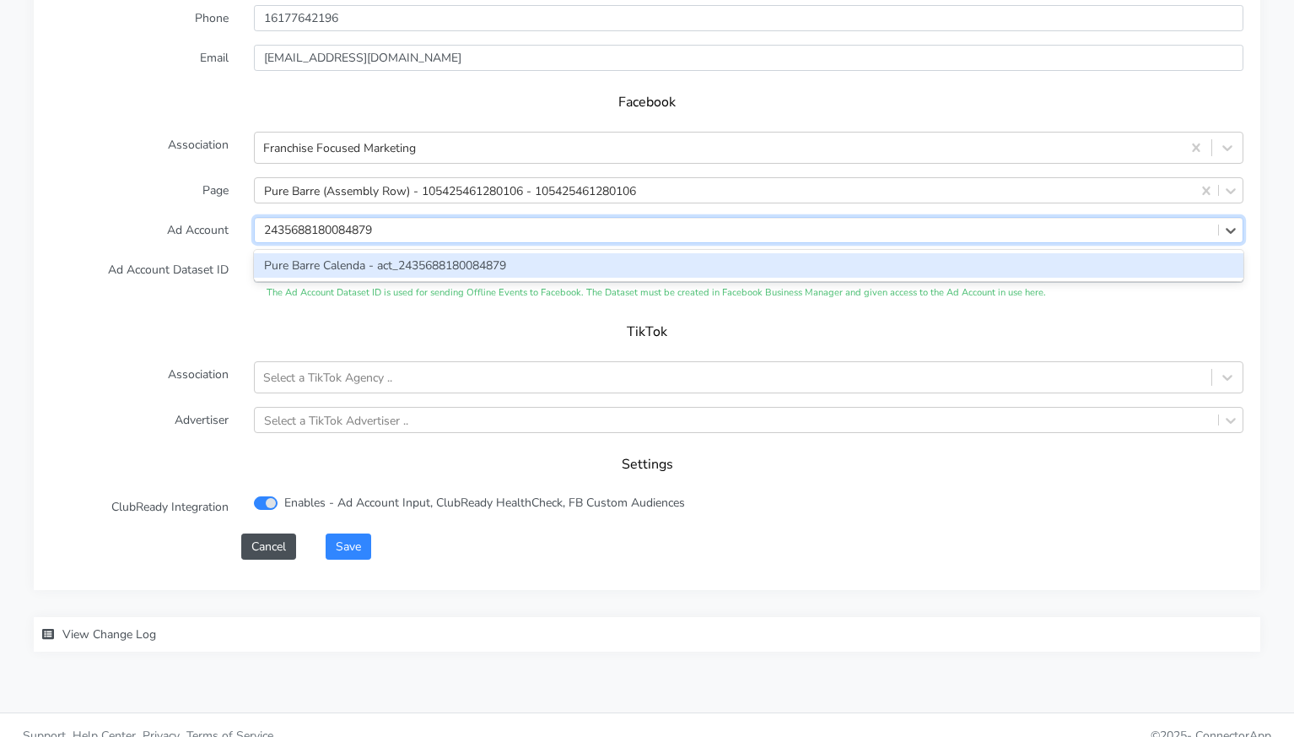
click at [374, 253] on div "Pure Barre Calenda - act_2435688180084879" at bounding box center [749, 265] width 990 height 24
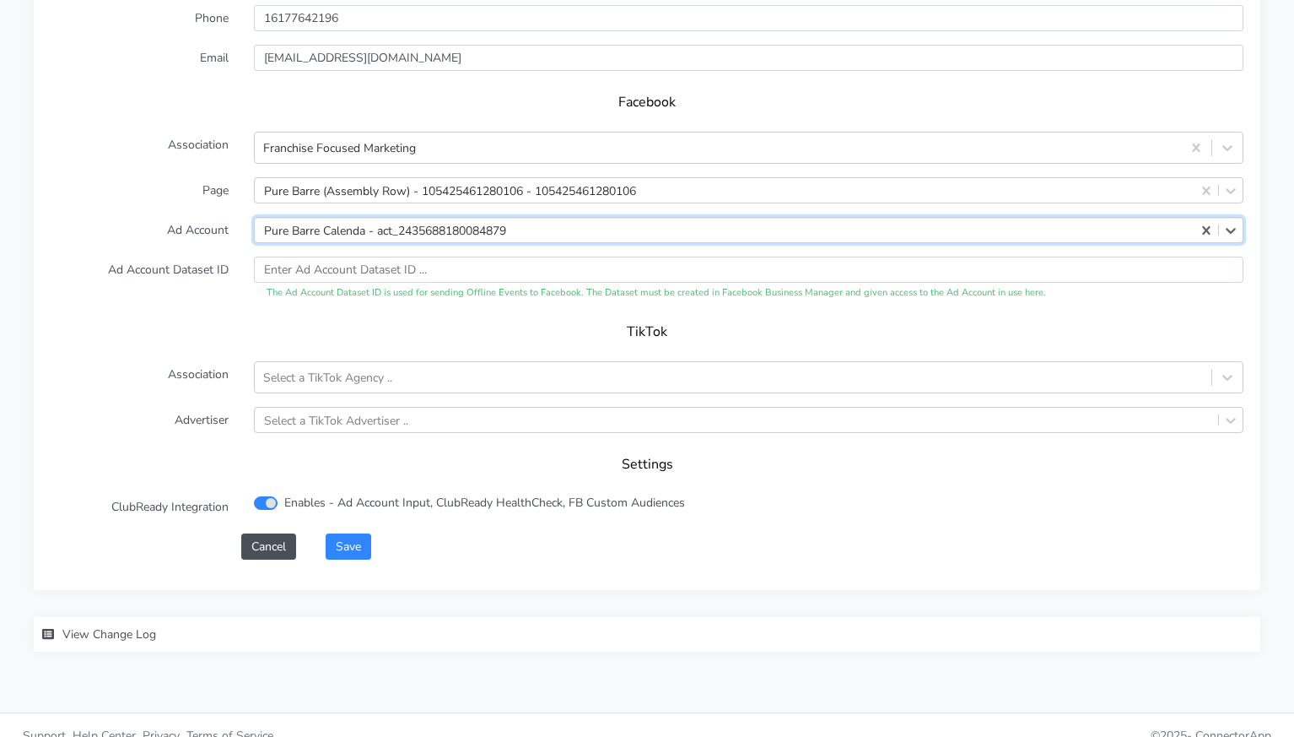
click at [298, 324] on h5 "TikTok" at bounding box center [647, 332] width 1159 height 16
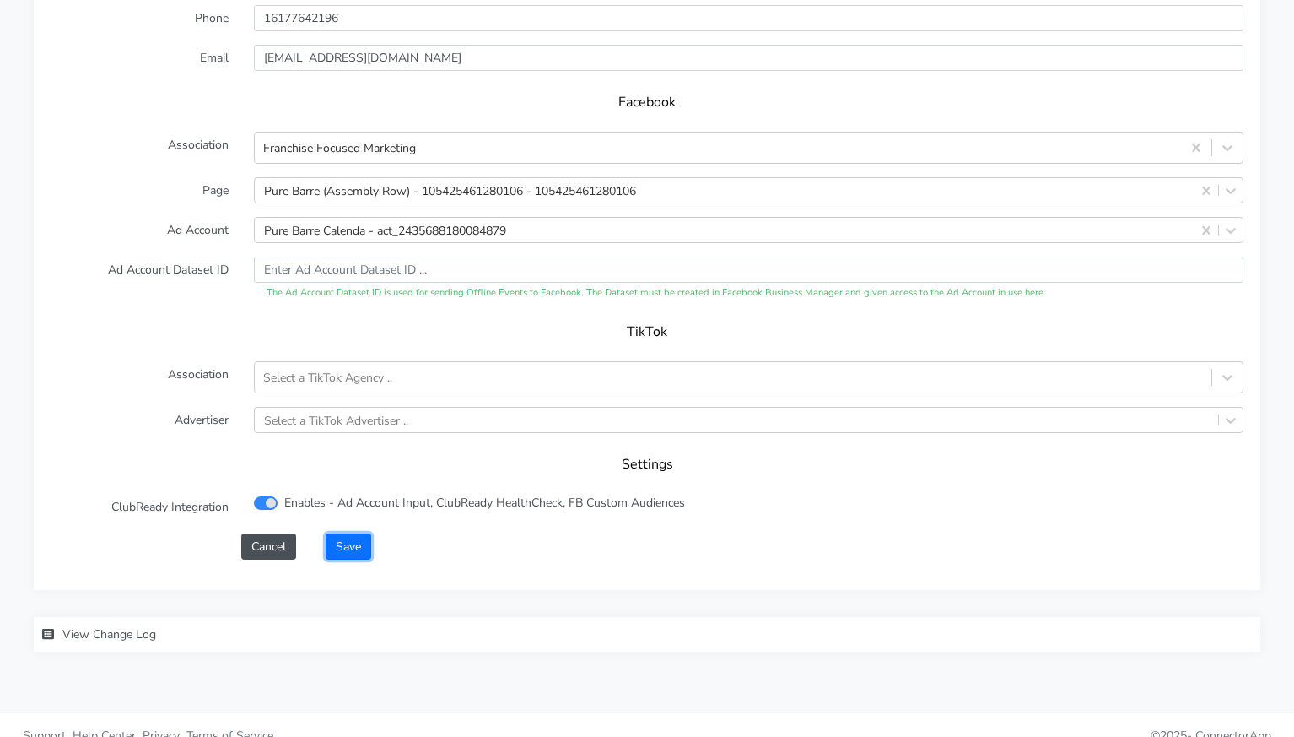
click at [349, 533] on button "Save" at bounding box center [349, 546] width 46 height 26
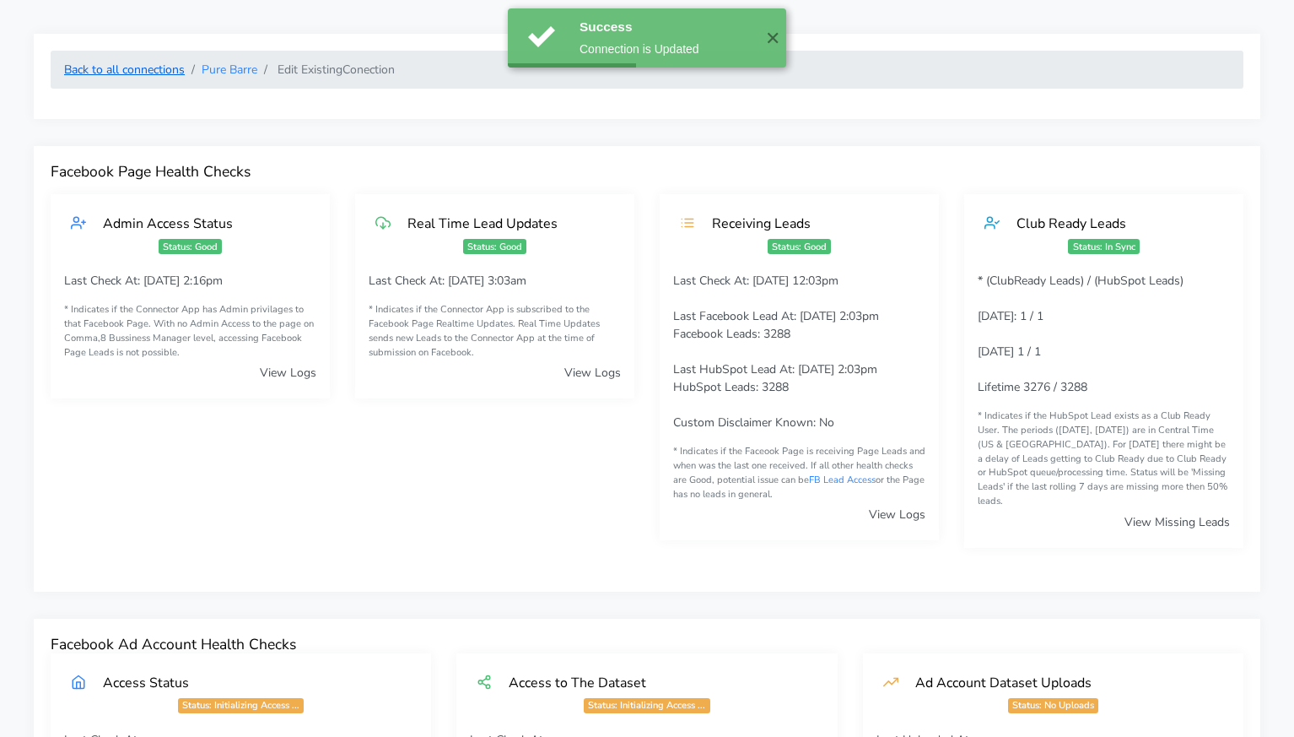
click at [156, 65] on link "Back to all connections" at bounding box center [124, 70] width 121 height 16
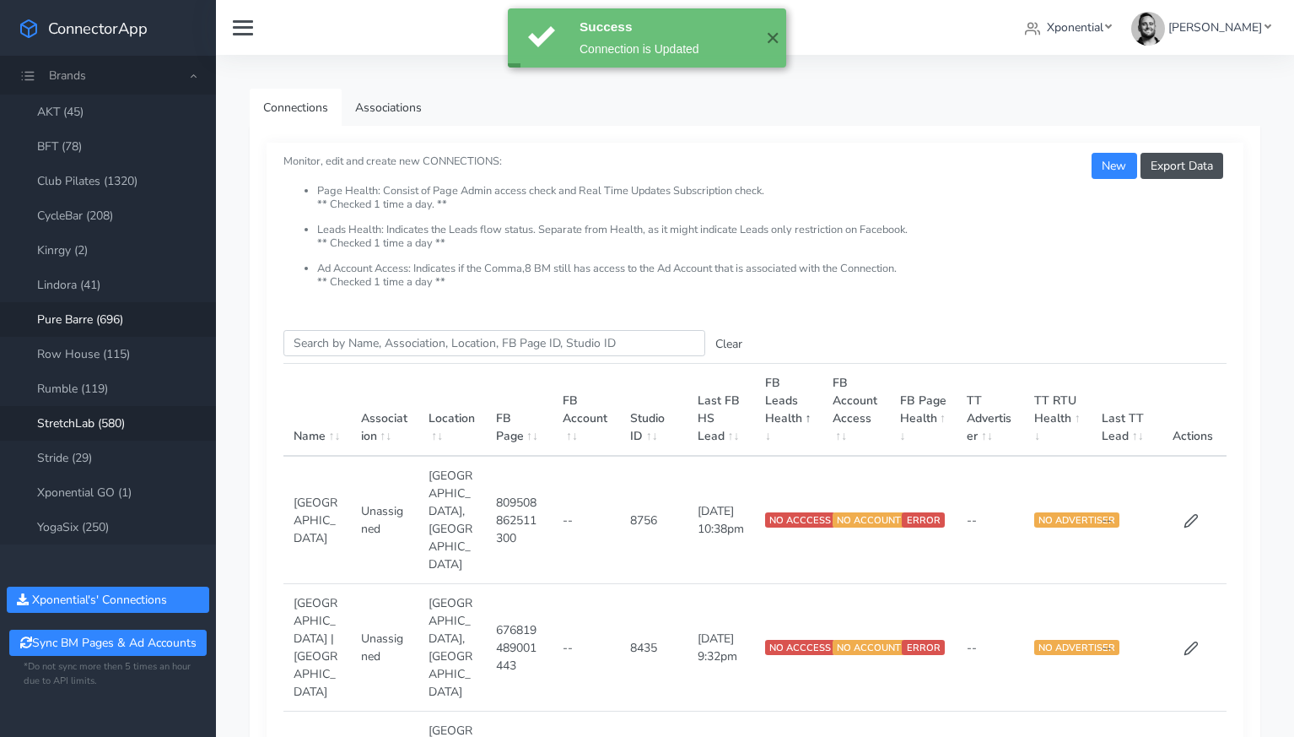
click at [100, 423] on link "StretchLab (580)" at bounding box center [108, 423] width 216 height 35
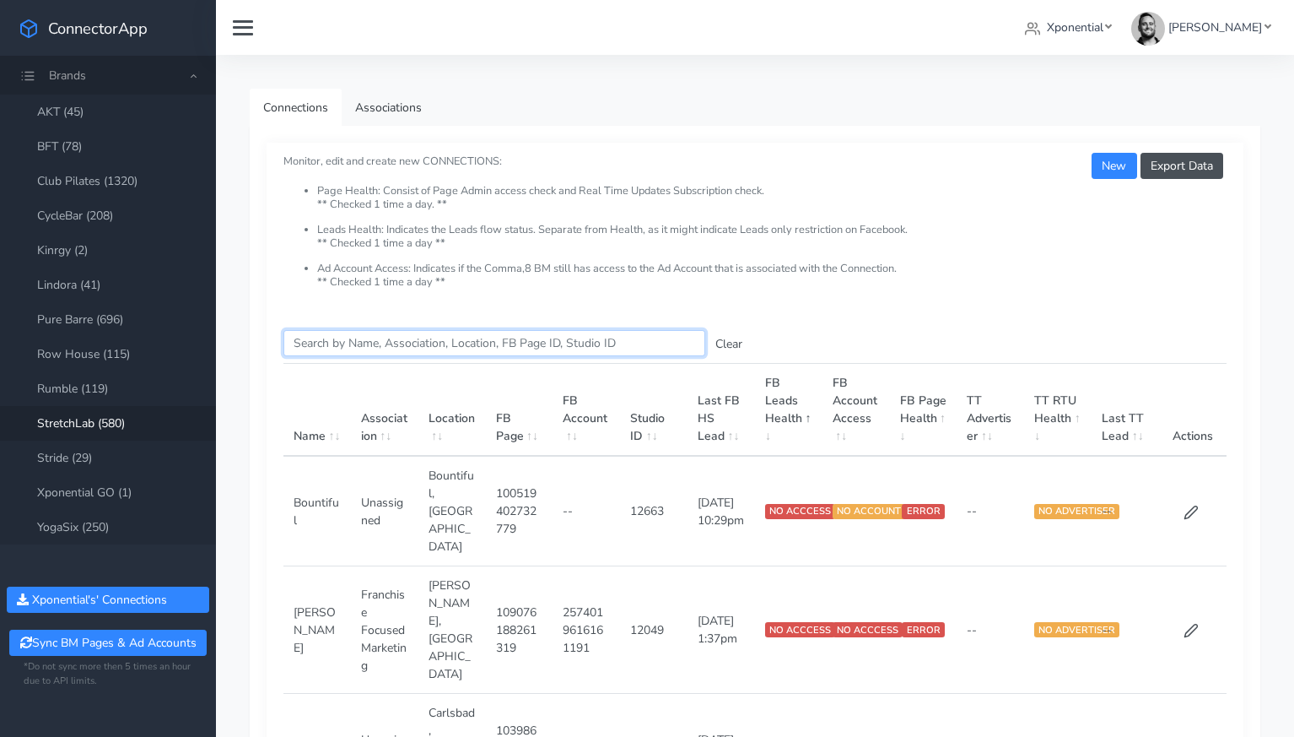
click at [374, 349] on input "Search this table" at bounding box center [495, 343] width 422 height 26
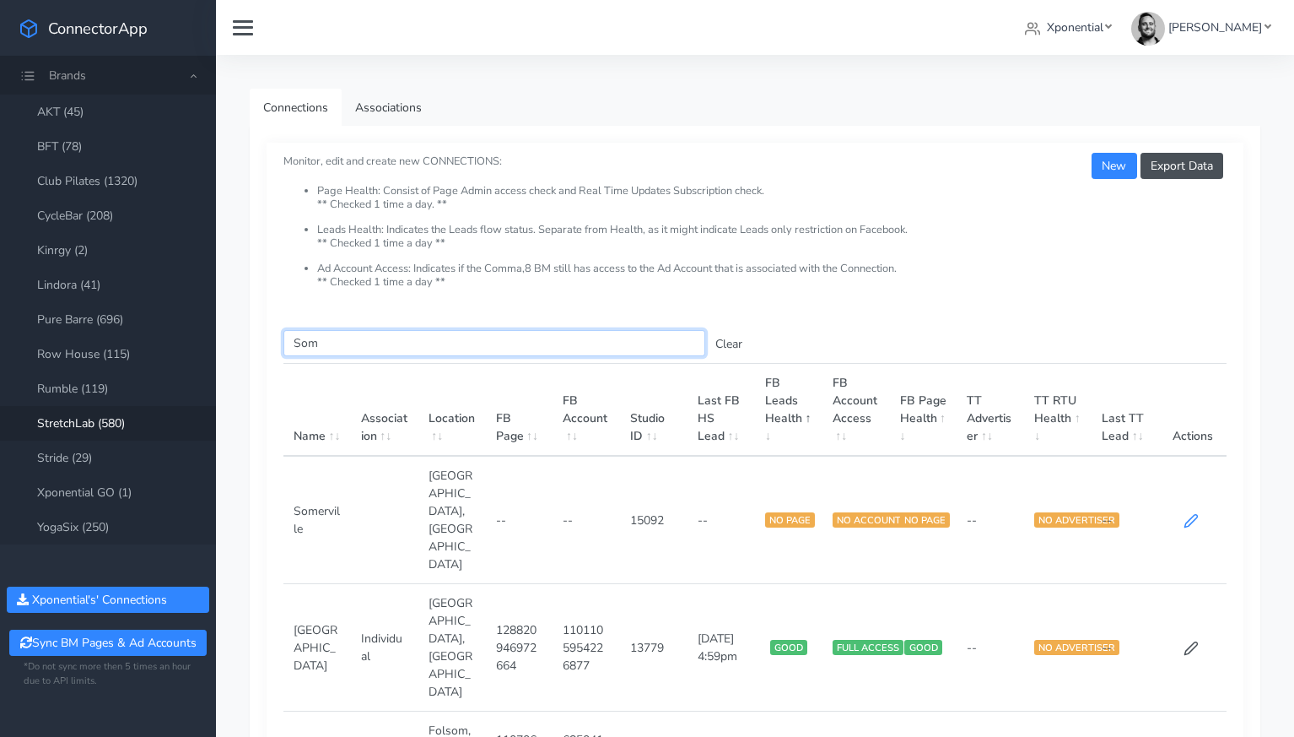
type input "Som"
click at [1189, 513] on icon at bounding box center [1191, 520] width 15 height 15
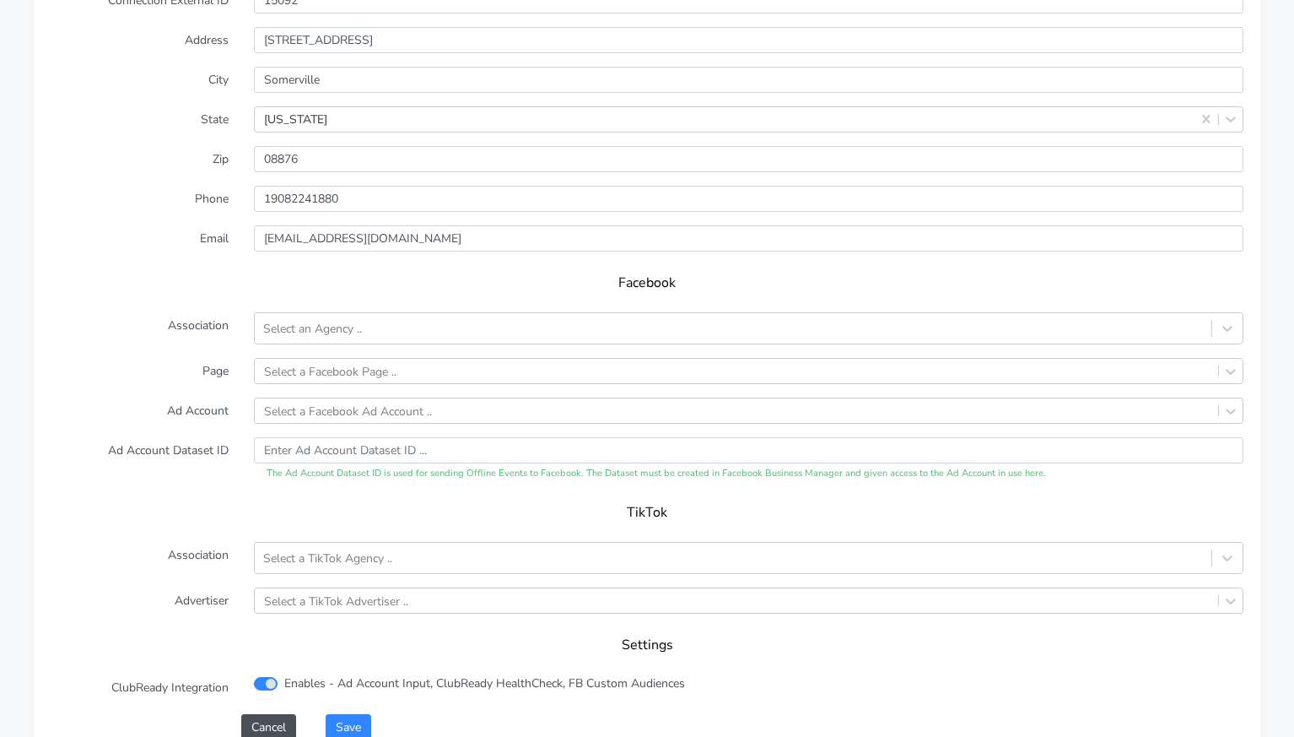
scroll to position [1491, 0]
click at [424, 315] on div "Select an Agency .." at bounding box center [733, 329] width 957 height 28
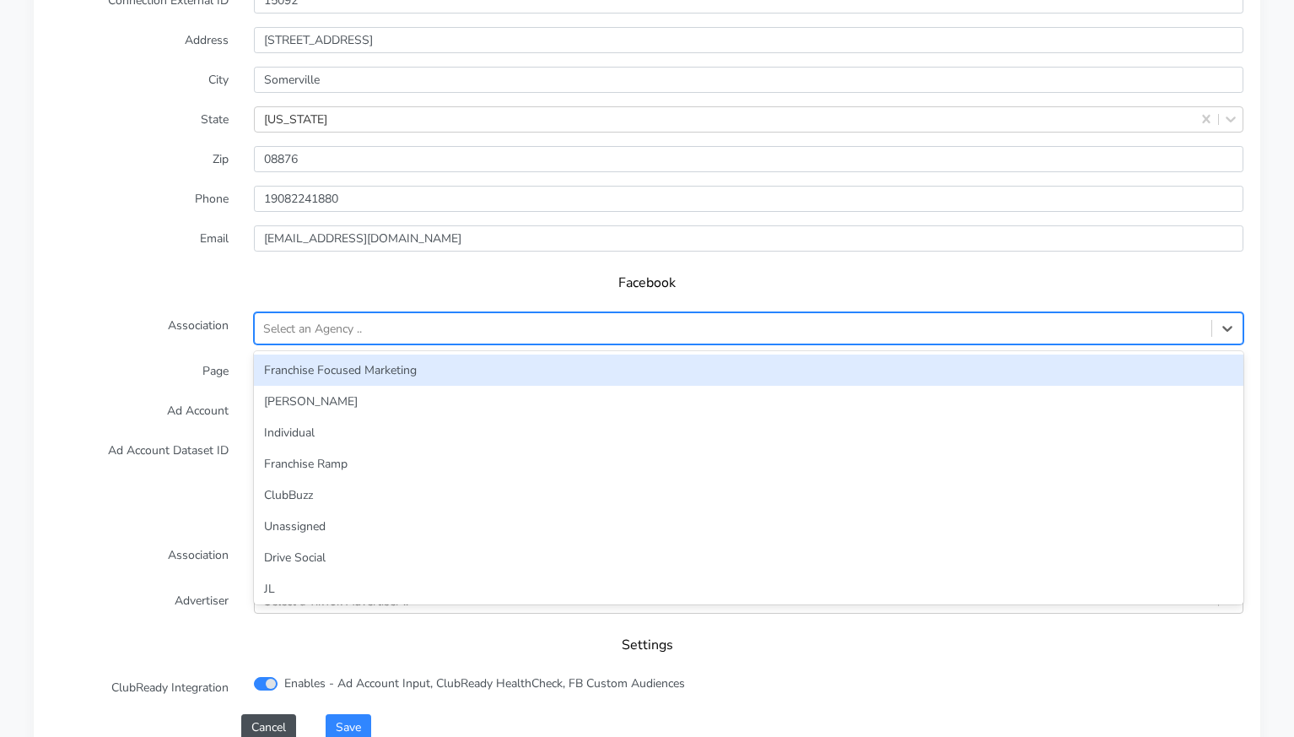
click at [422, 354] on div "Franchise Focused Marketing" at bounding box center [749, 369] width 990 height 31
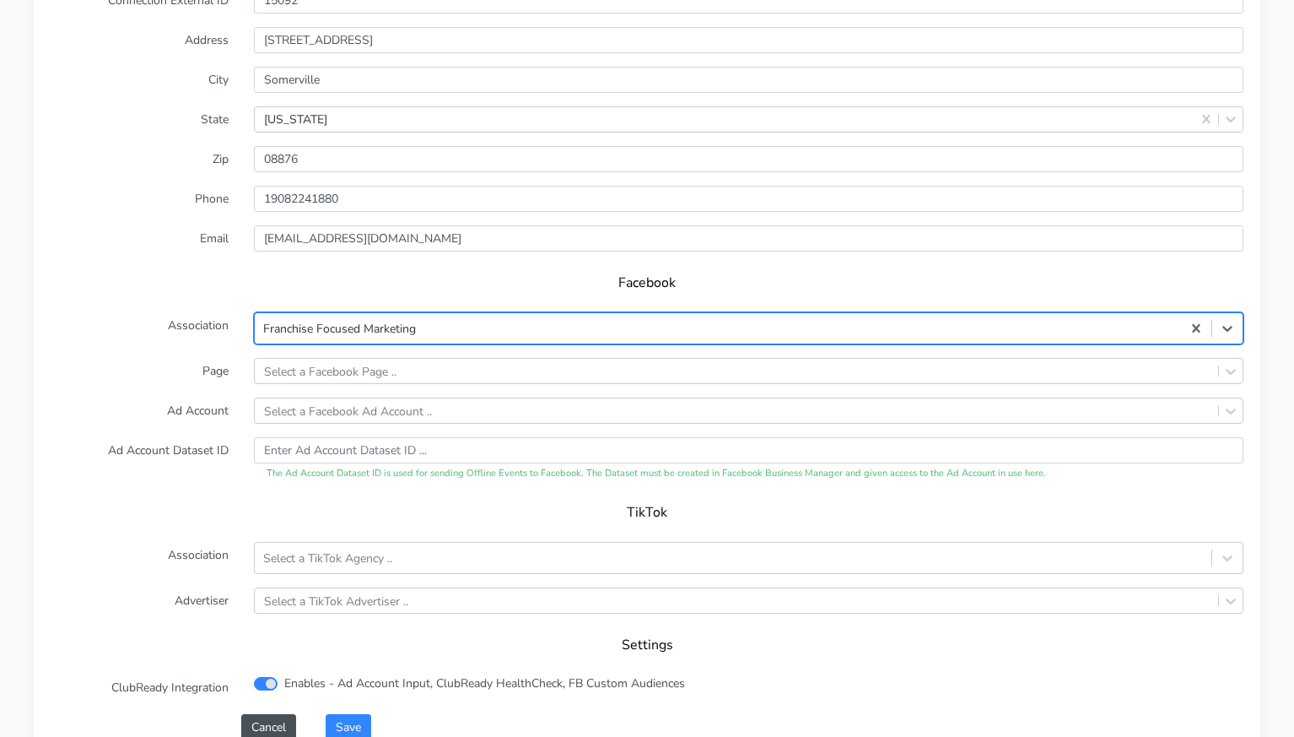
click at [157, 358] on label "Page" at bounding box center [139, 371] width 203 height 26
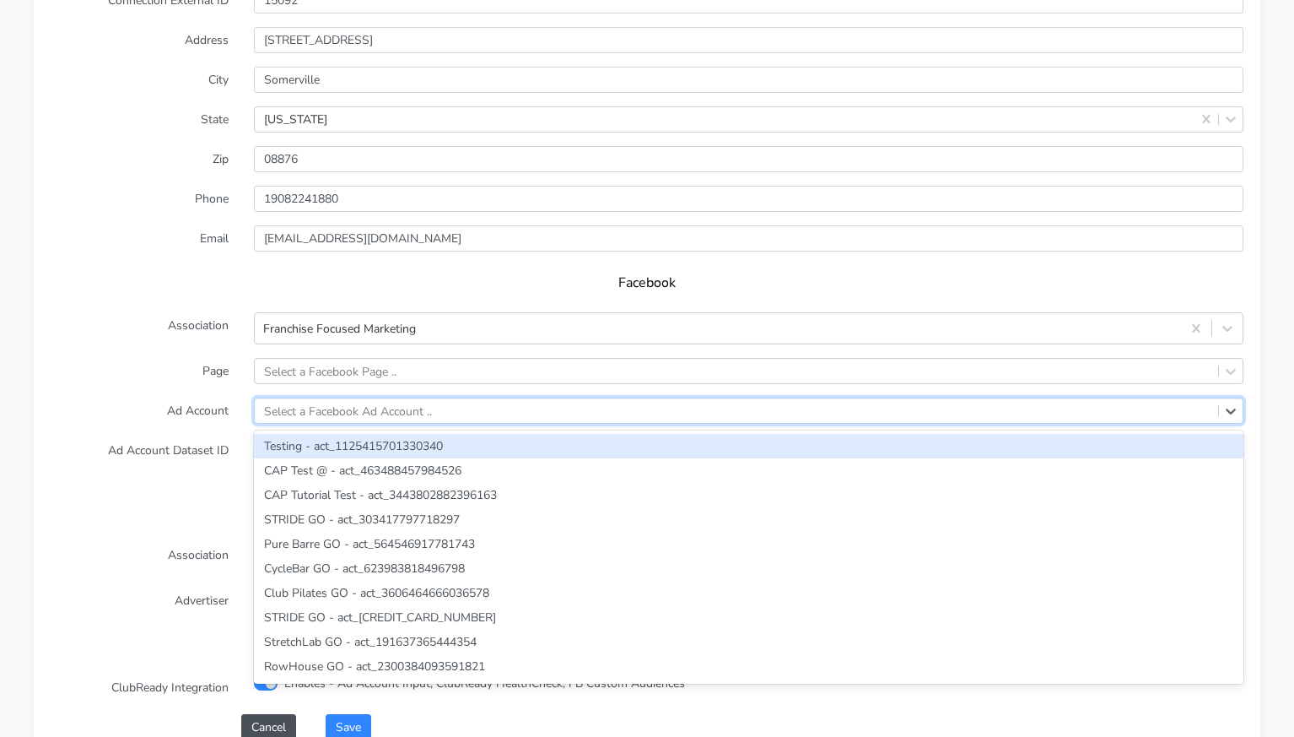
click at [332, 402] on div "Select a Facebook Ad Account .." at bounding box center [348, 411] width 168 height 18
click at [348, 402] on div "Select a Facebook Ad Account .." at bounding box center [348, 411] width 168 height 18
paste input "2329419027474823"
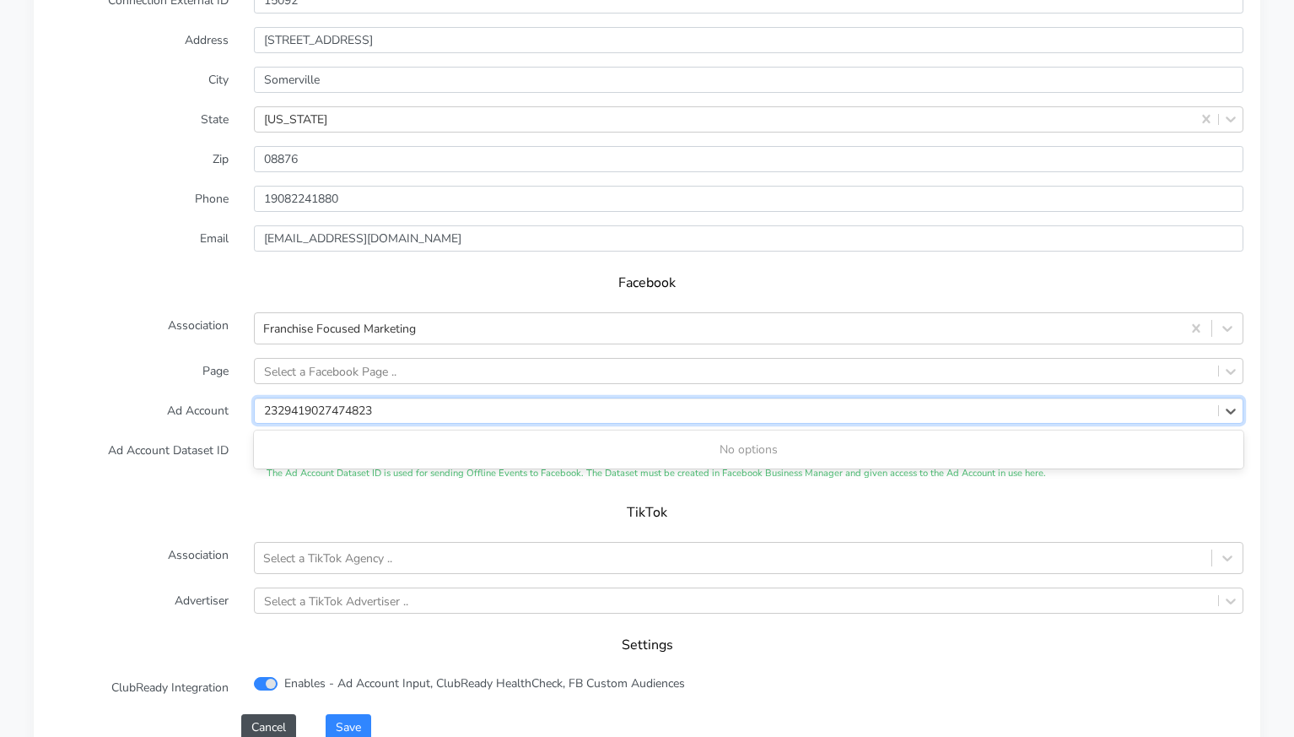
type input "2329419027474823"
click at [228, 409] on form "XPO Admin Id stretchlab-[GEOGRAPHIC_DATA] Name Somerville Connection External I…" at bounding box center [647, 324] width 1193 height 832
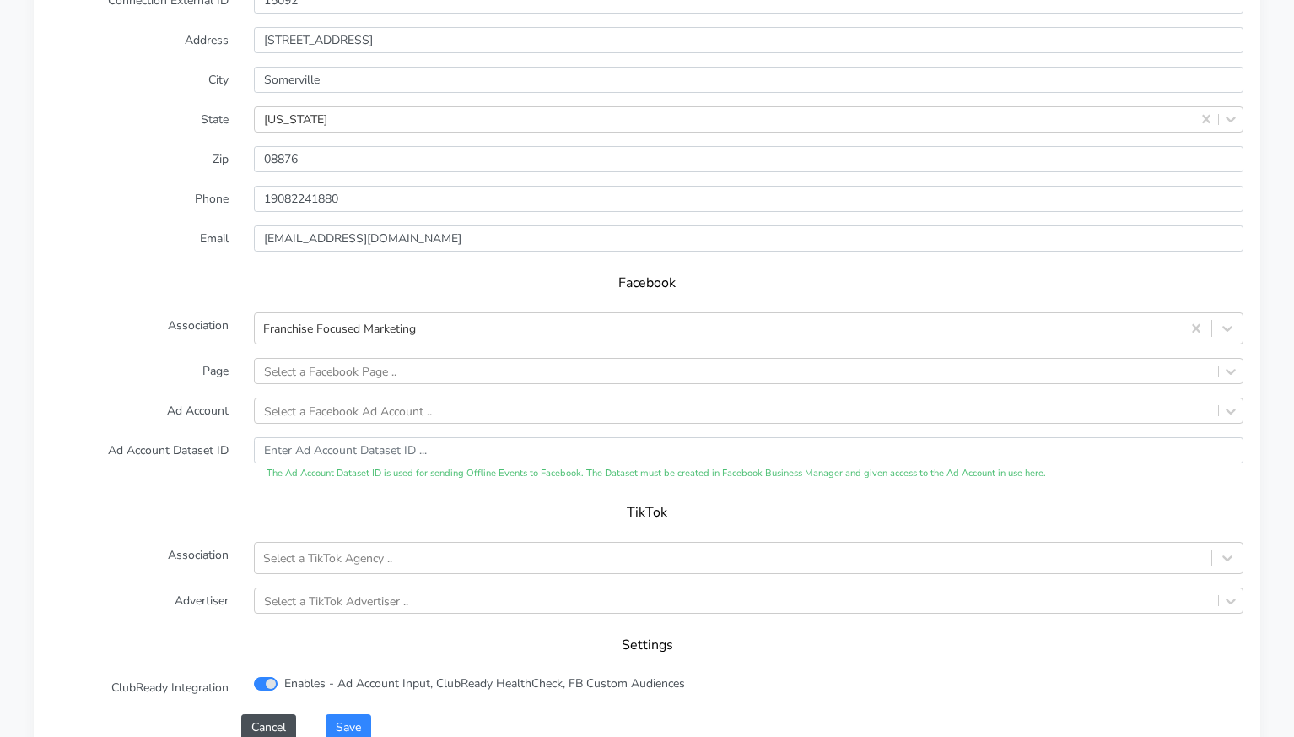
scroll to position [1451, 0]
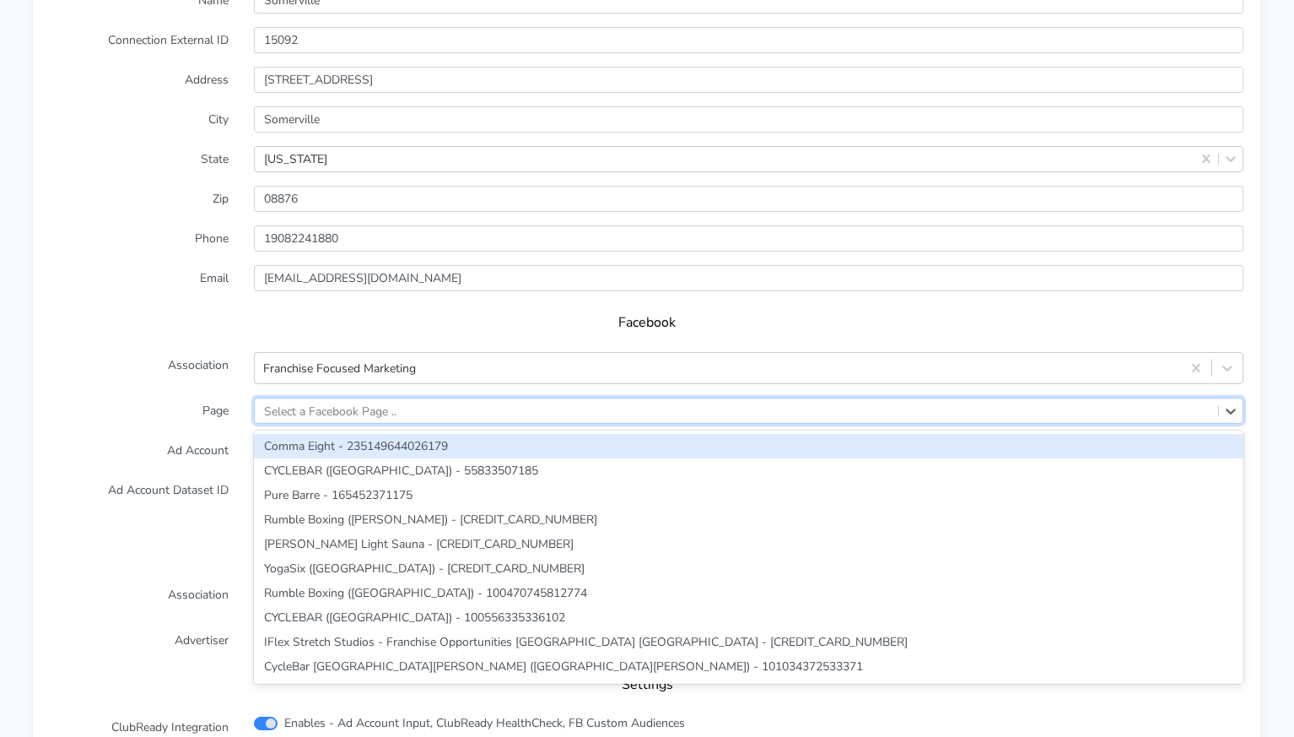
click at [300, 402] on div "Select a Facebook Page .." at bounding box center [330, 411] width 132 height 18
click at [214, 399] on label "Page" at bounding box center [139, 410] width 203 height 26
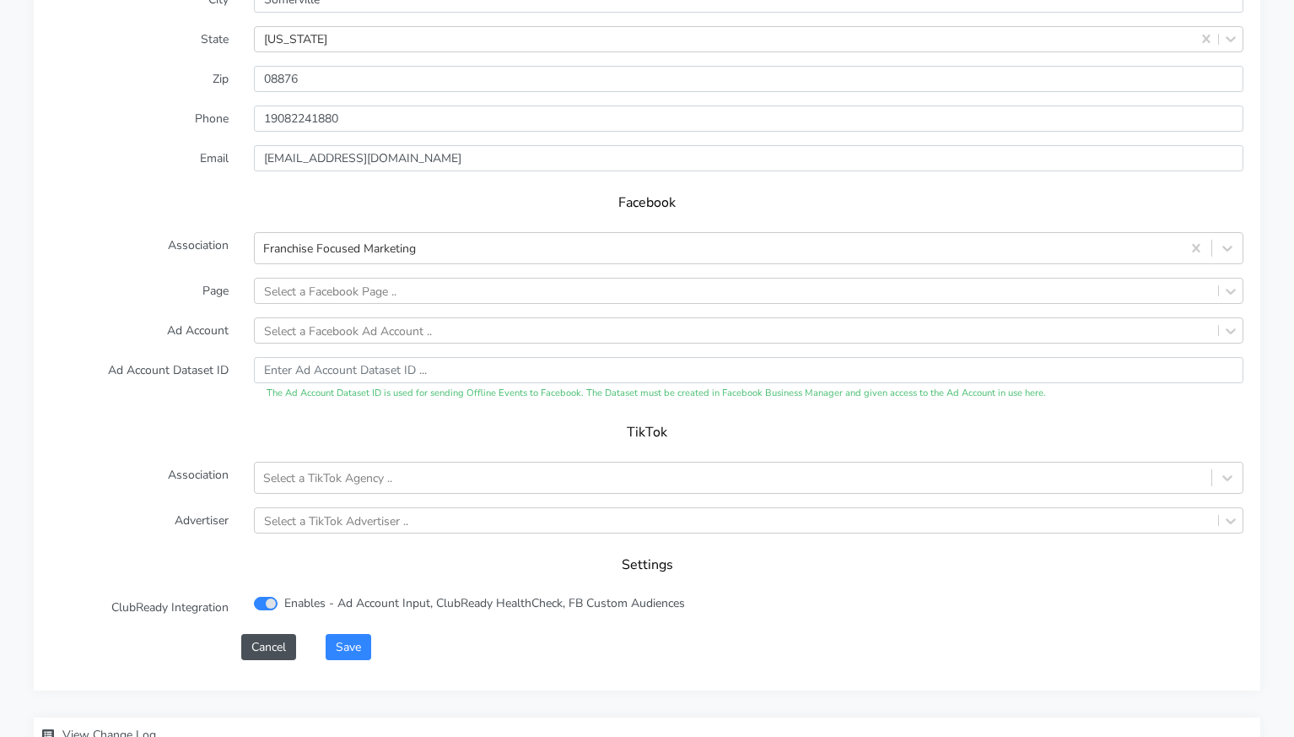
scroll to position [1621, 0]
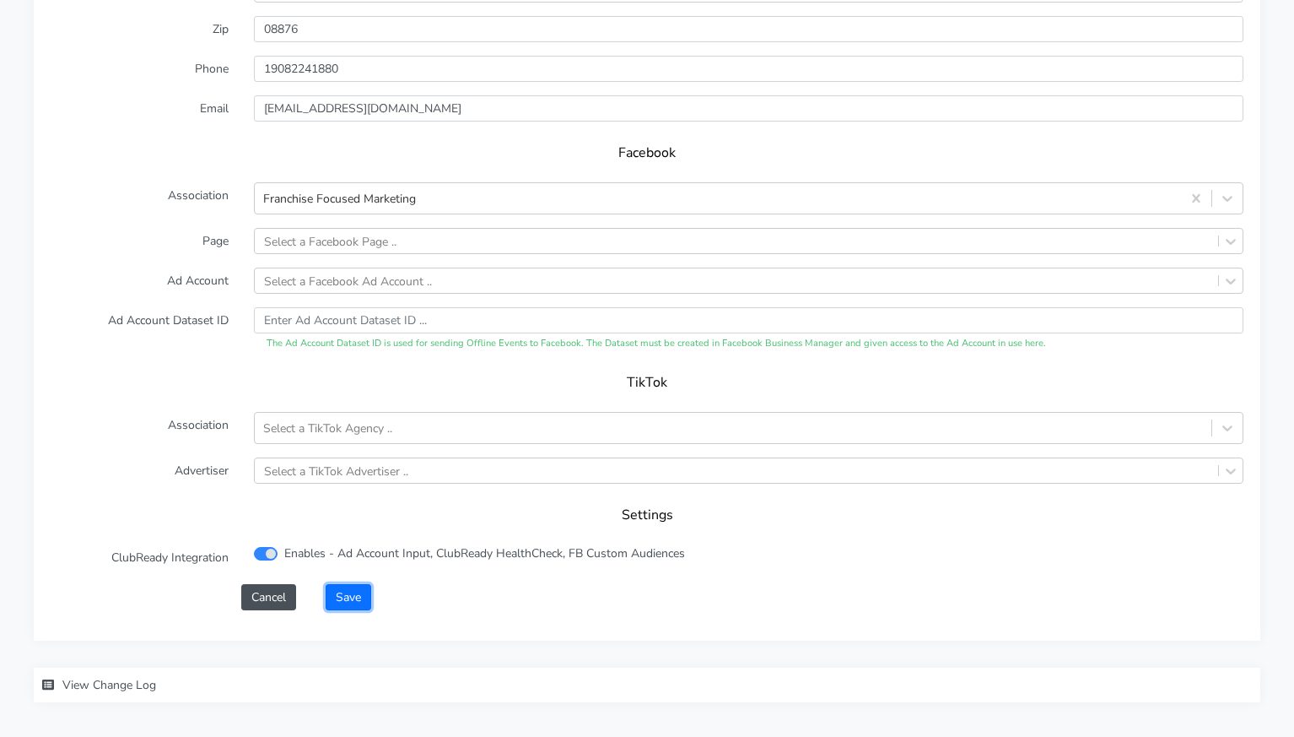
click at [346, 584] on button "Save" at bounding box center [349, 597] width 46 height 26
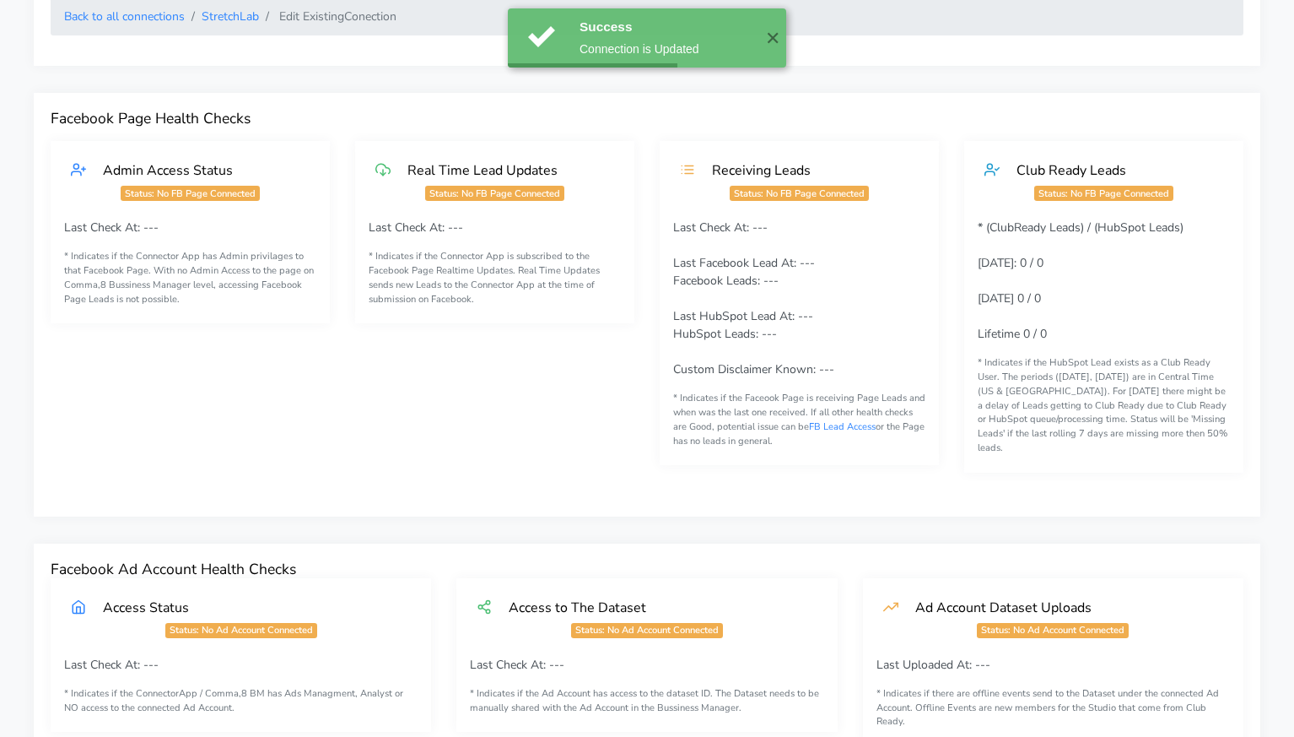
scroll to position [0, 0]
